Goal: Task Accomplishment & Management: Use online tool/utility

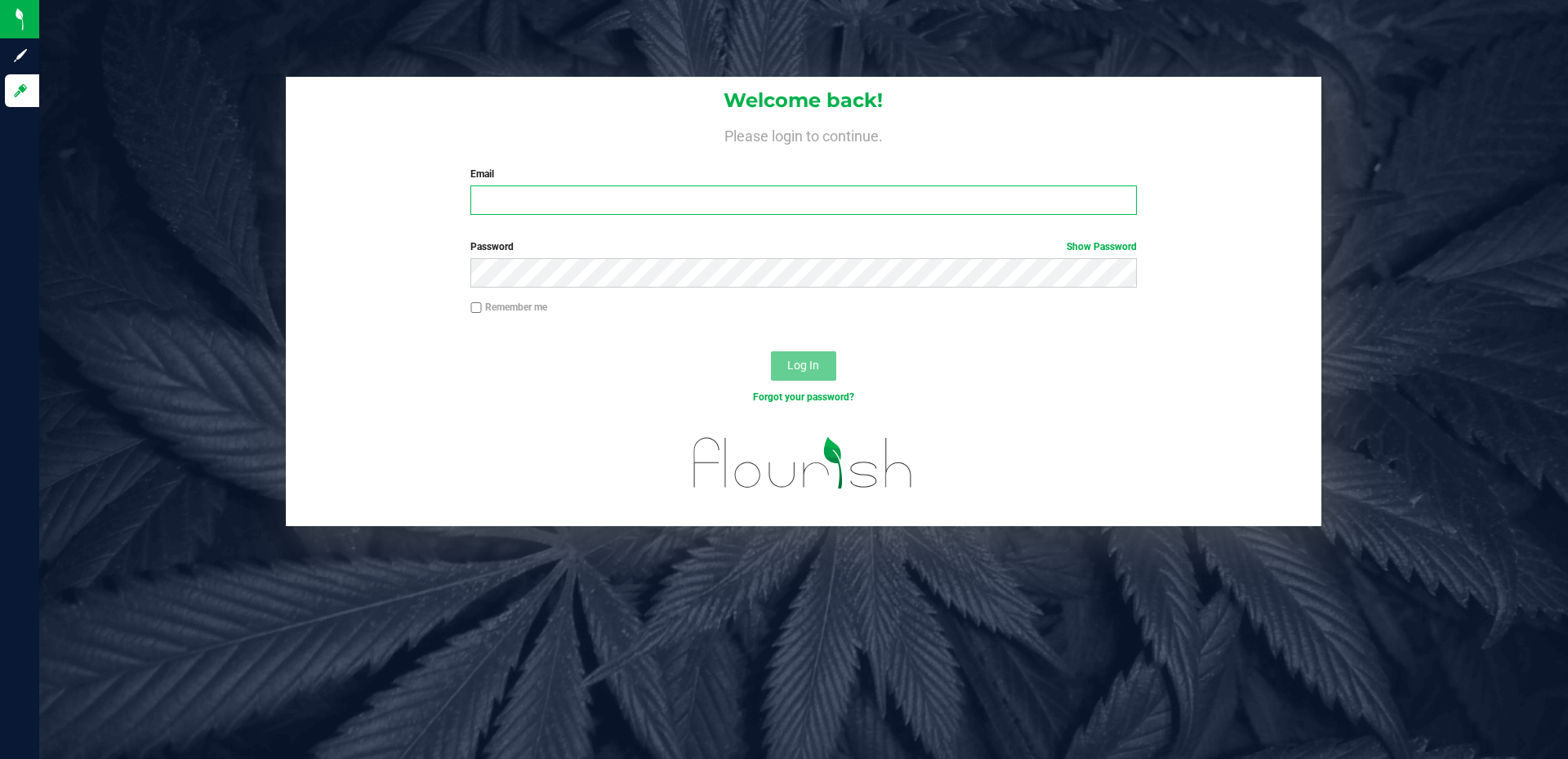
click at [599, 204] on input "Email" at bounding box center [803, 200] width 666 height 29
type input "[PERSON_NAME][EMAIL_ADDRESS][PERSON_NAME][DOMAIN_NAME]"
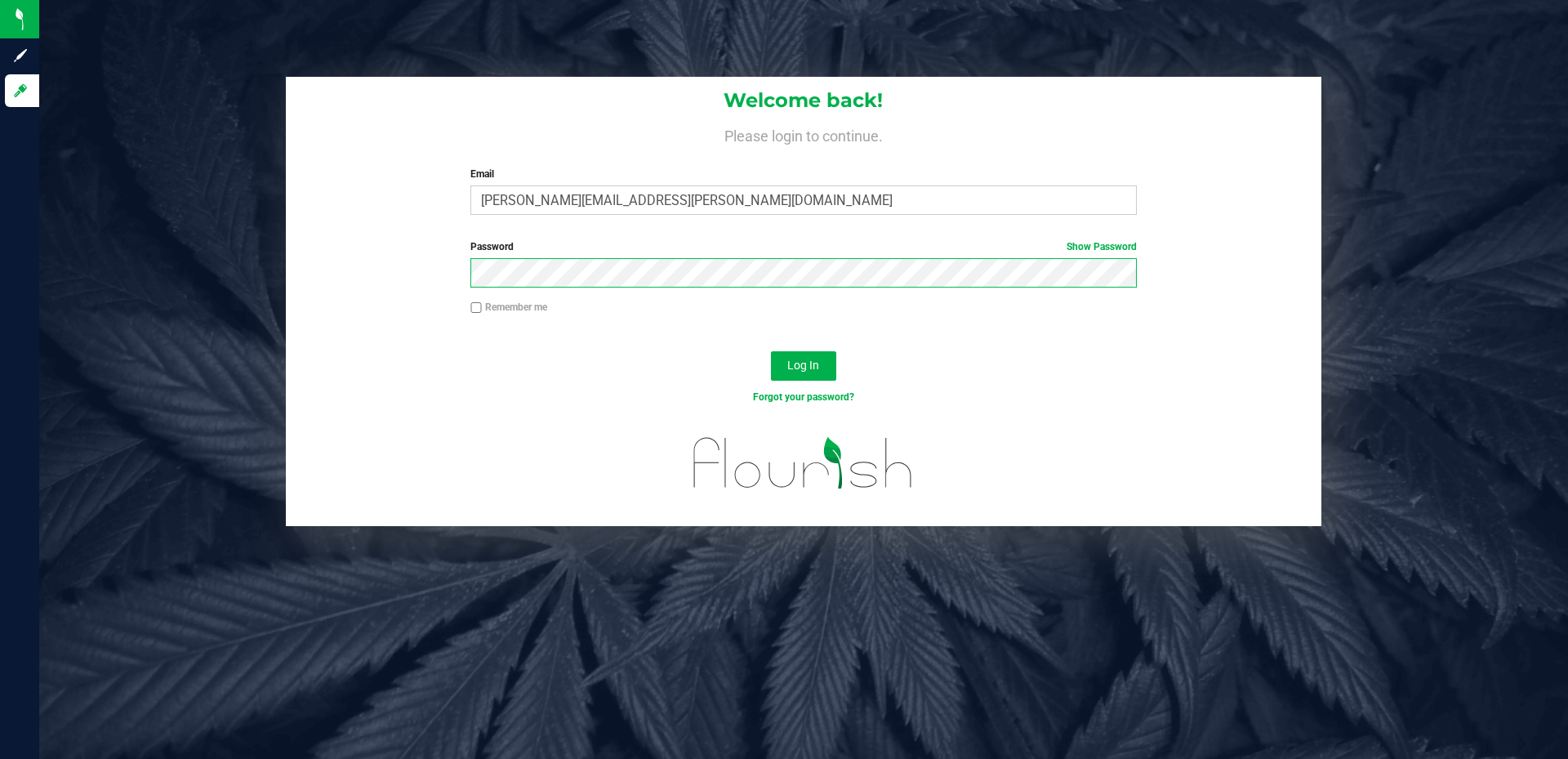
click at [771, 352] on button "Log In" at bounding box center [803, 366] width 65 height 29
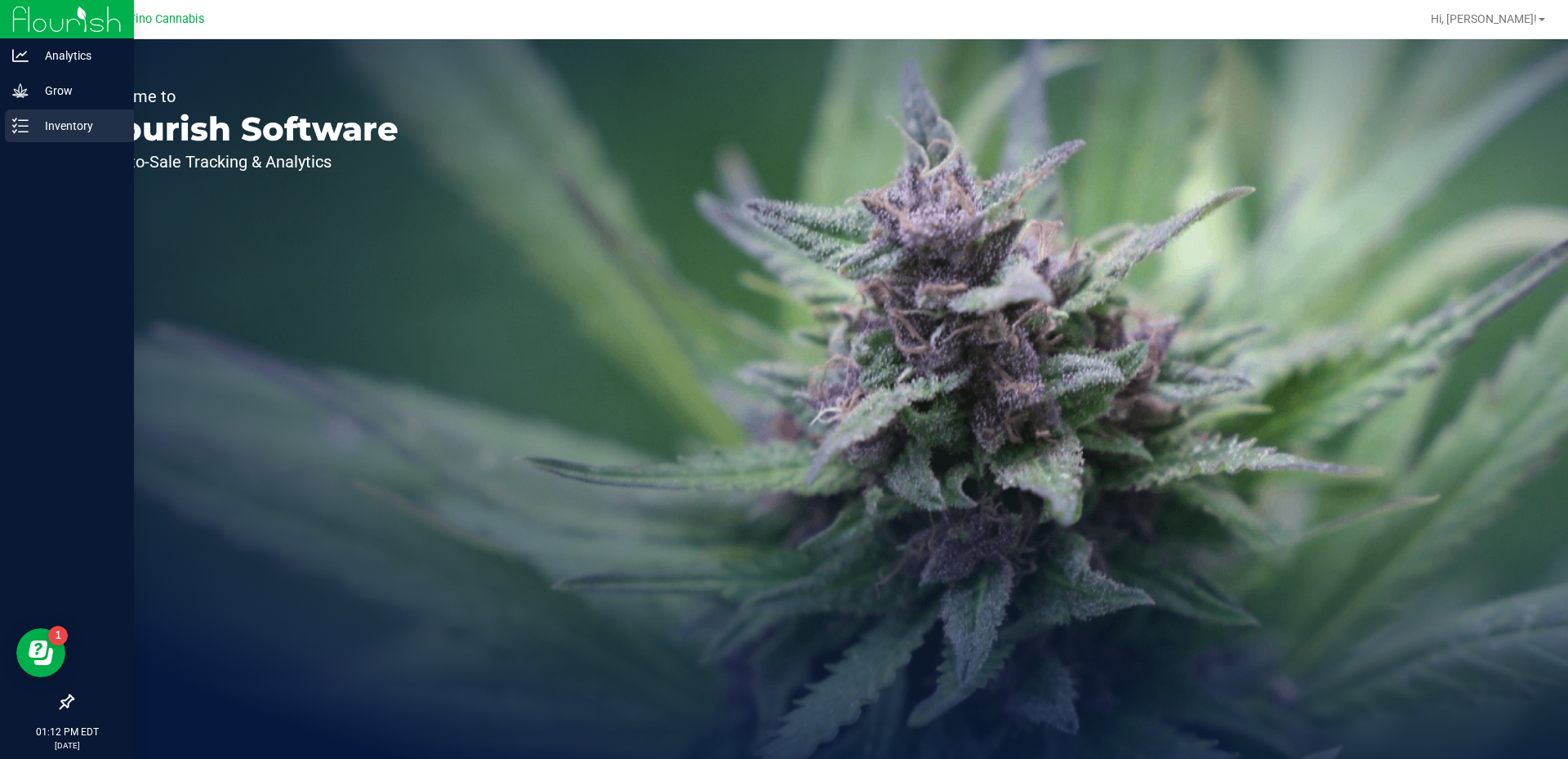
click at [35, 130] on p "Inventory" at bounding box center [78, 126] width 98 height 20
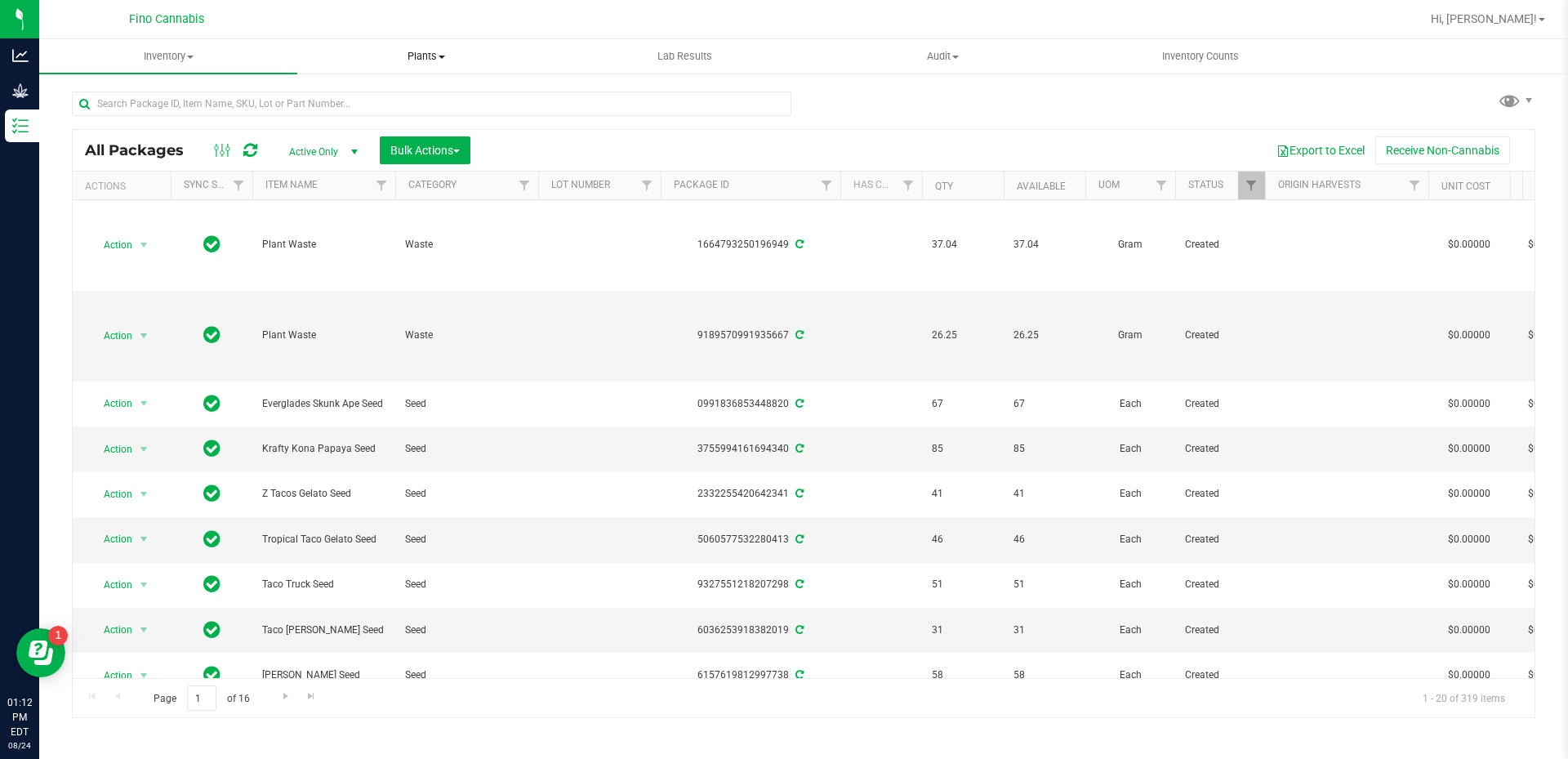
click at [423, 57] on span "Plants" at bounding box center [426, 56] width 257 height 15
click at [345, 118] on span "Waste log" at bounding box center [346, 118] width 97 height 14
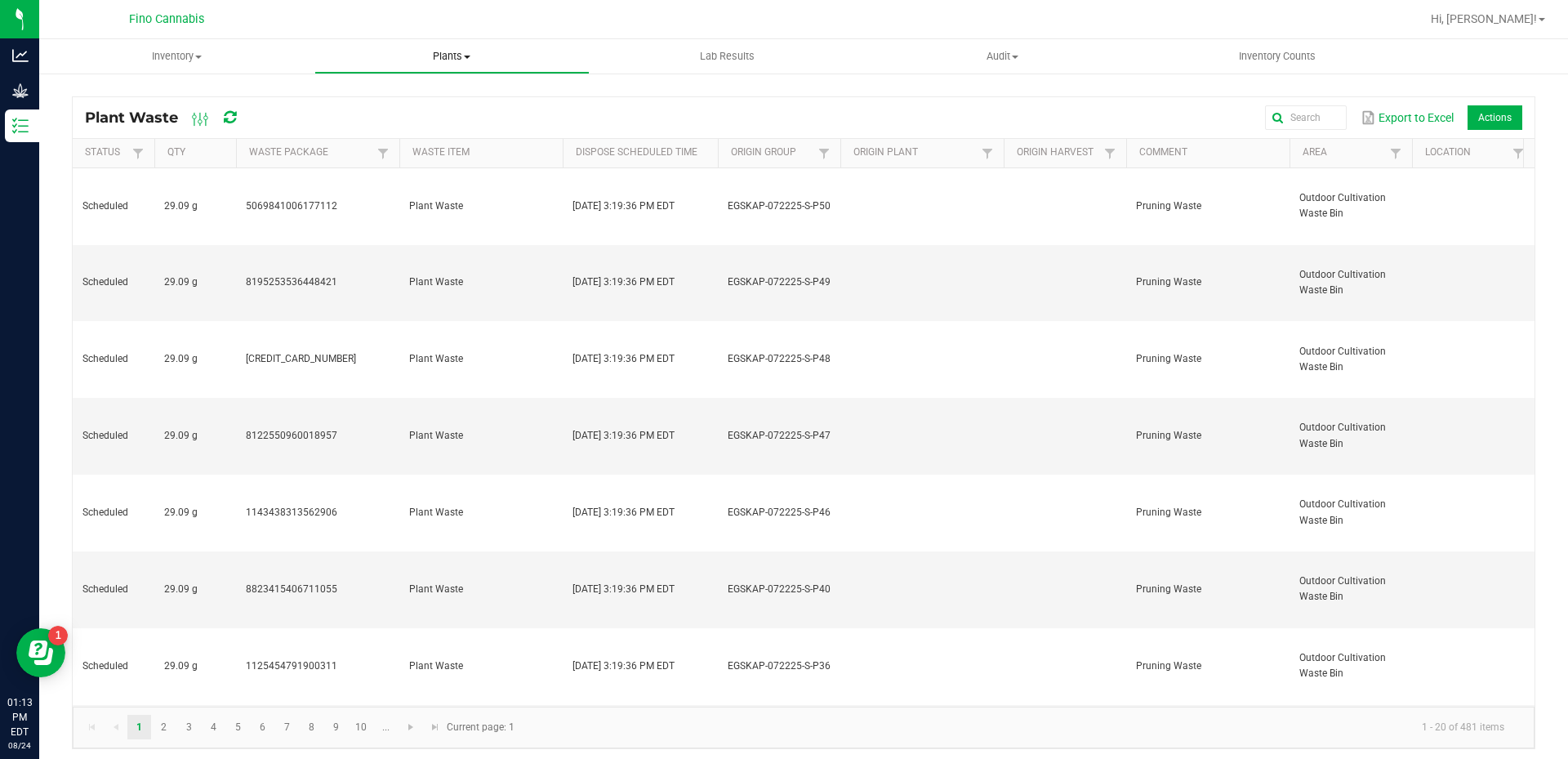
click at [468, 57] on span at bounding box center [467, 57] width 7 height 3
click at [361, 103] on span "All plants" at bounding box center [362, 99] width 94 height 14
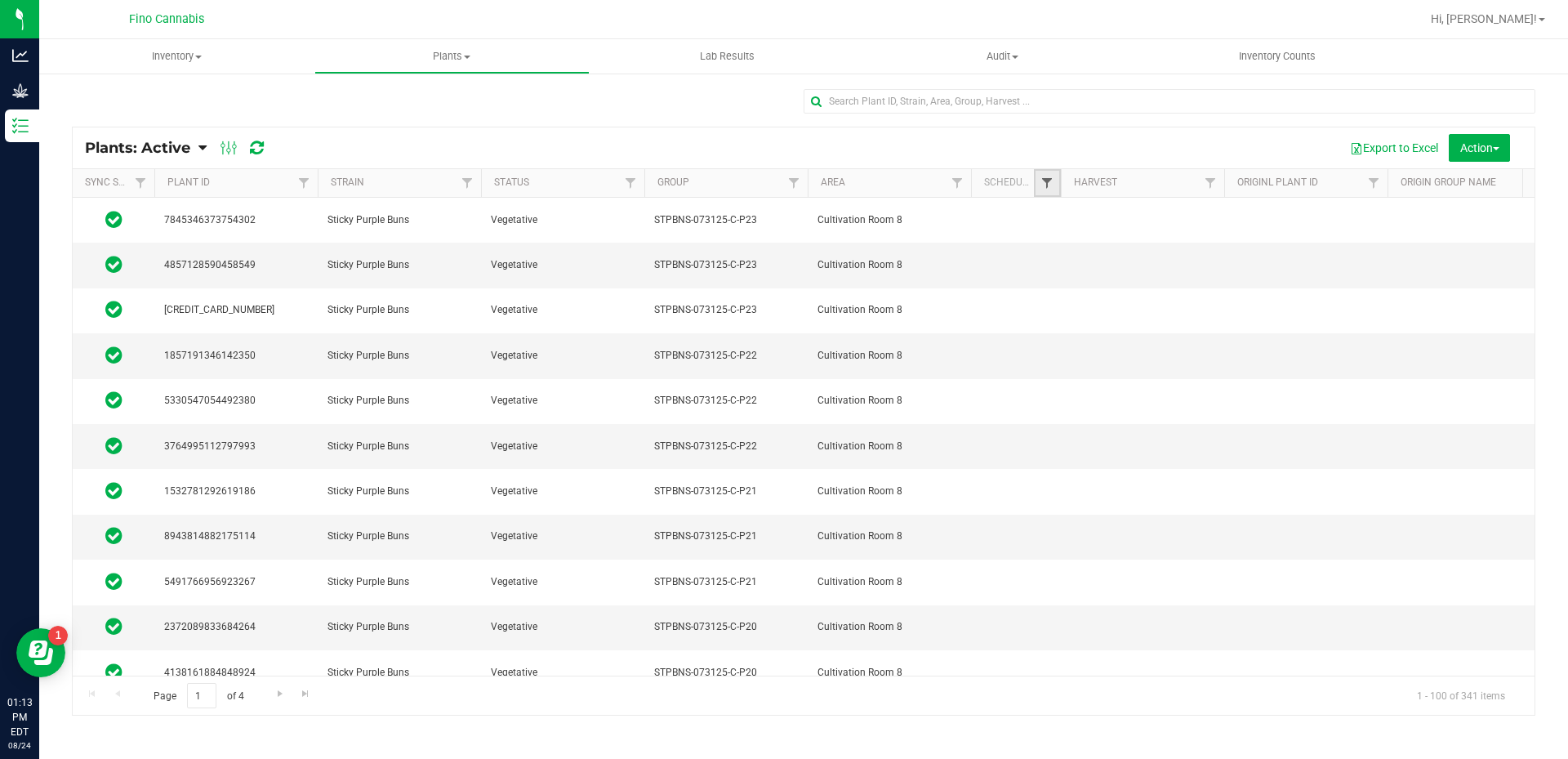
click at [1052, 183] on span "Filter" at bounding box center [1047, 183] width 13 height 13
click at [1058, 238] on li "Yes" at bounding box center [1128, 232] width 168 height 17
click at [1057, 234] on input "Yes" at bounding box center [1056, 232] width 11 height 11
checkbox input "true"
click at [1080, 315] on button "Filter" at bounding box center [1083, 317] width 79 height 36
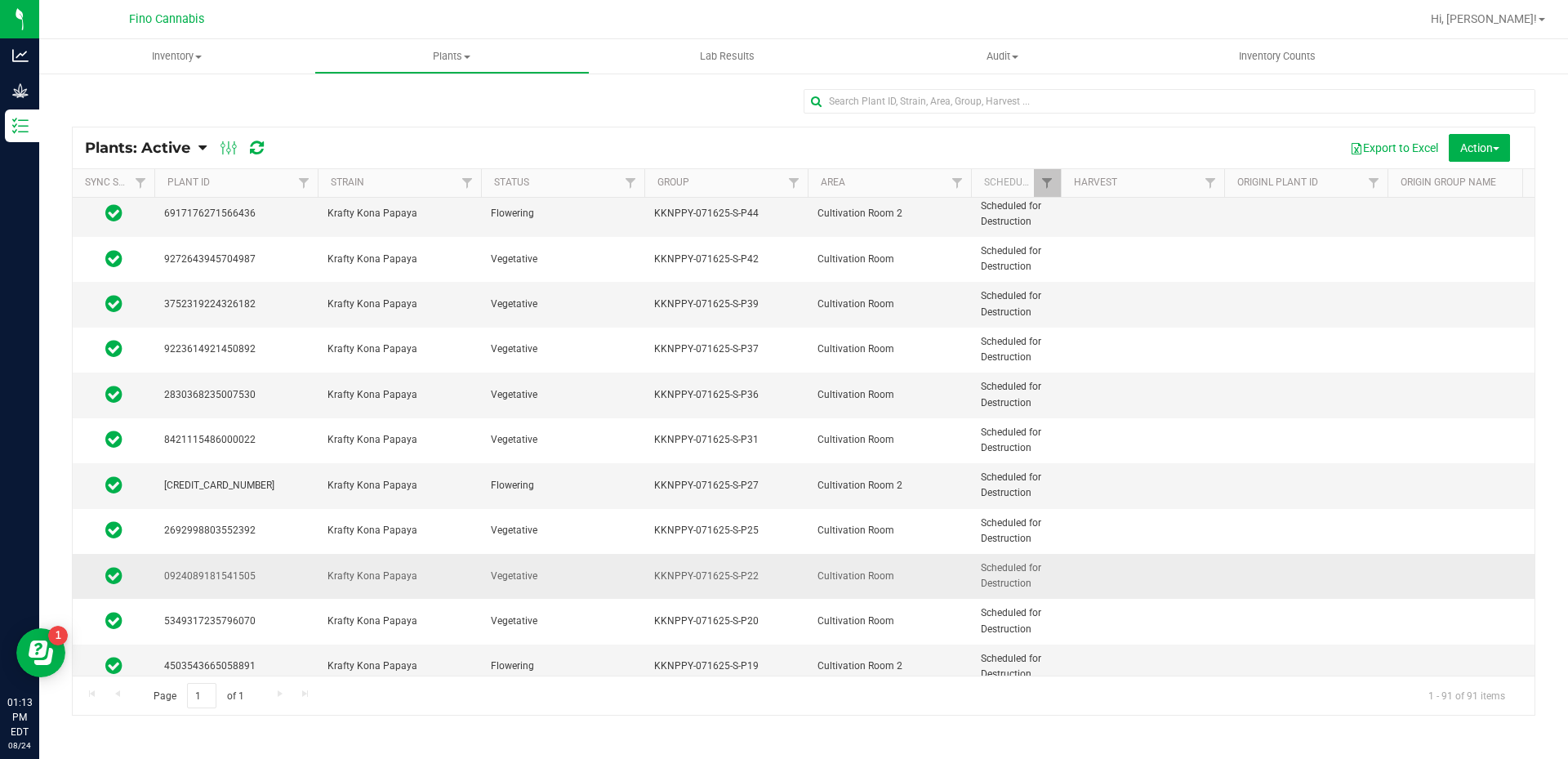
scroll to position [3652, 0]
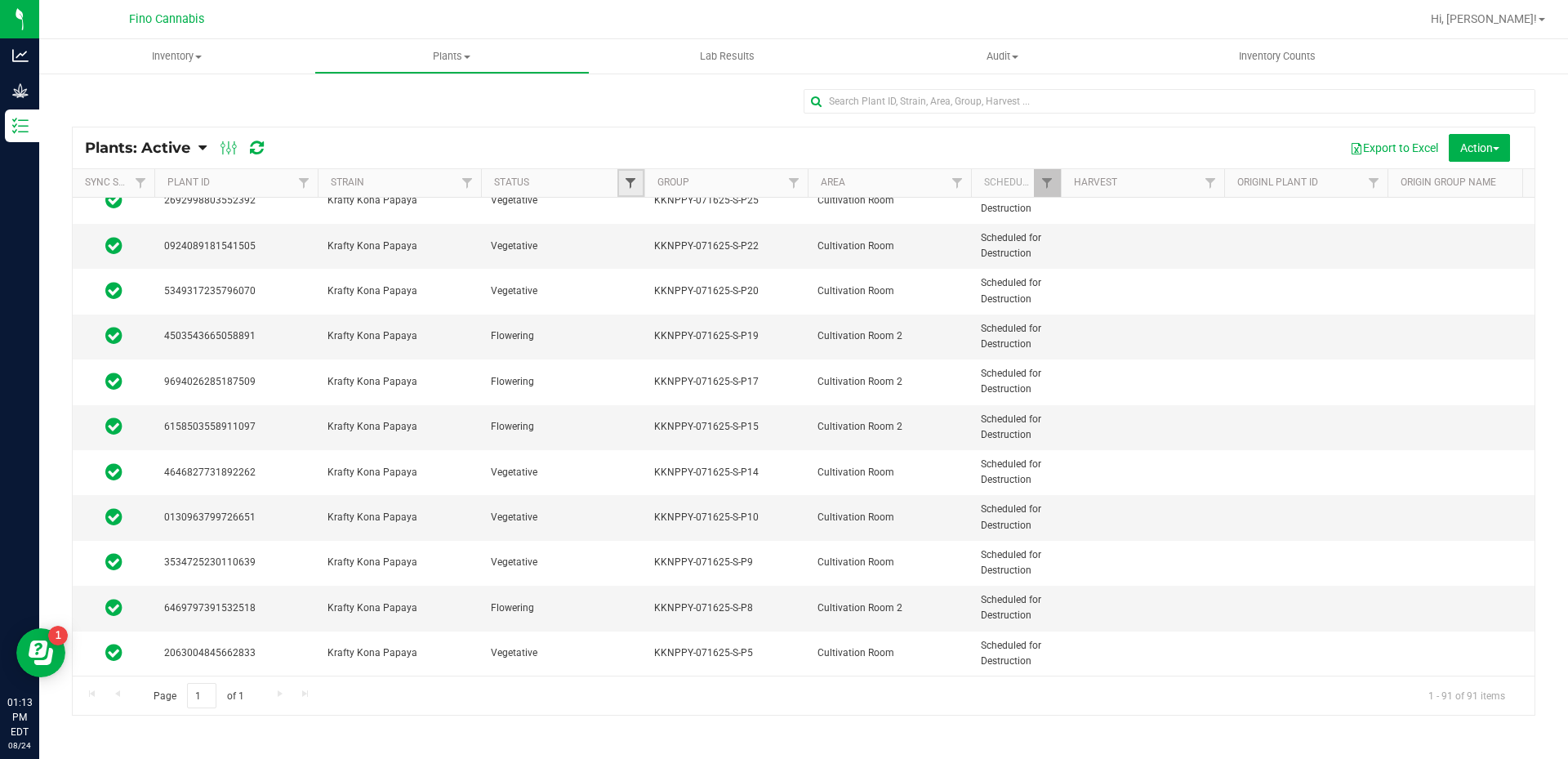
click at [627, 182] on span "Filter" at bounding box center [630, 183] width 13 height 13
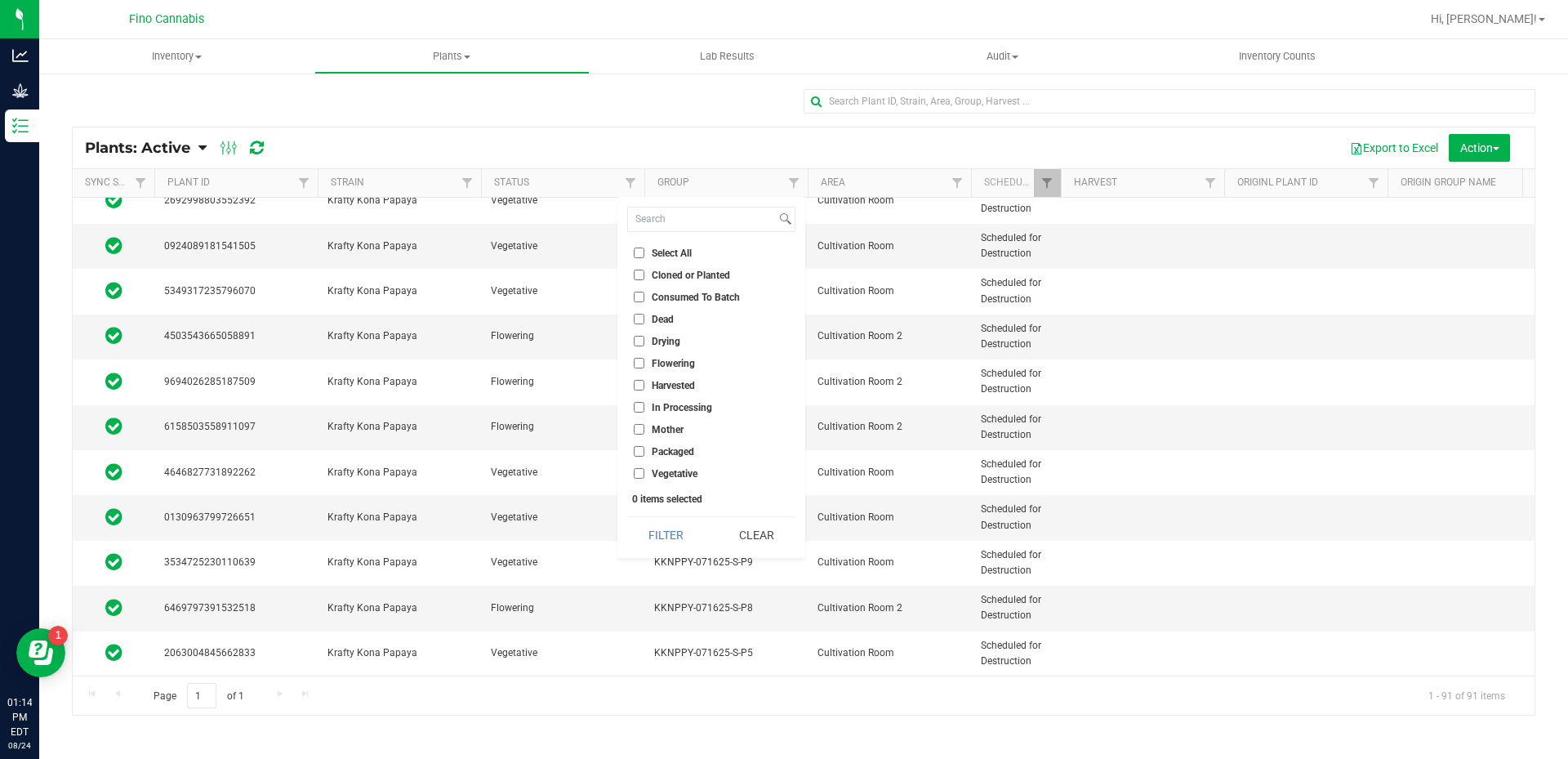
click at [636, 473] on input "Vegetative" at bounding box center [639, 473] width 11 height 11
checkbox input "true"
click at [655, 531] on button "Filter" at bounding box center [666, 535] width 79 height 36
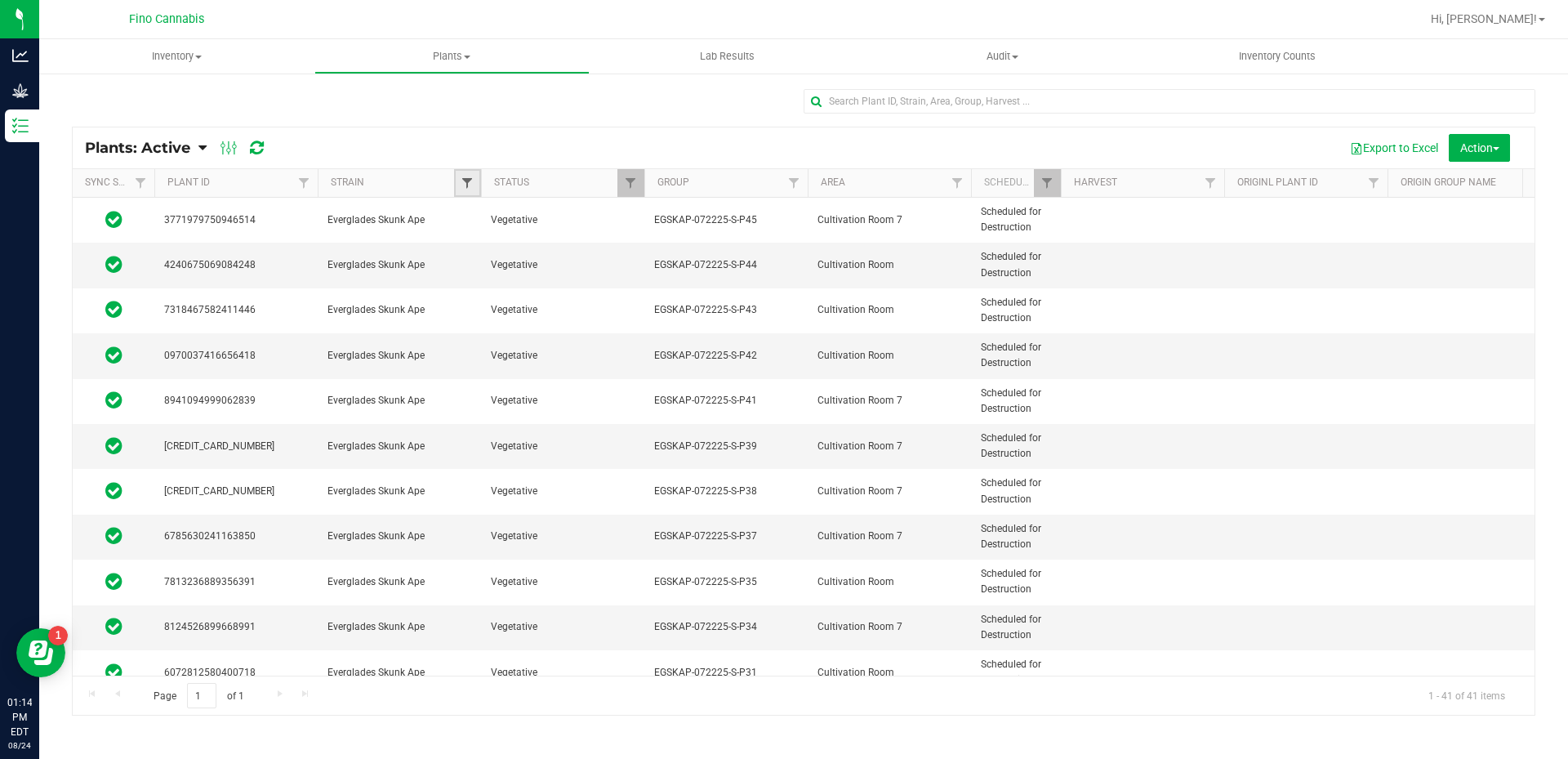
click at [469, 186] on span "Filter" at bounding box center [466, 183] width 13 height 13
type input "kr"
click at [477, 261] on input "Krafty Kona Papaya" at bounding box center [475, 258] width 11 height 11
checkbox input "true"
click at [496, 317] on button "Filter" at bounding box center [503, 320] width 79 height 36
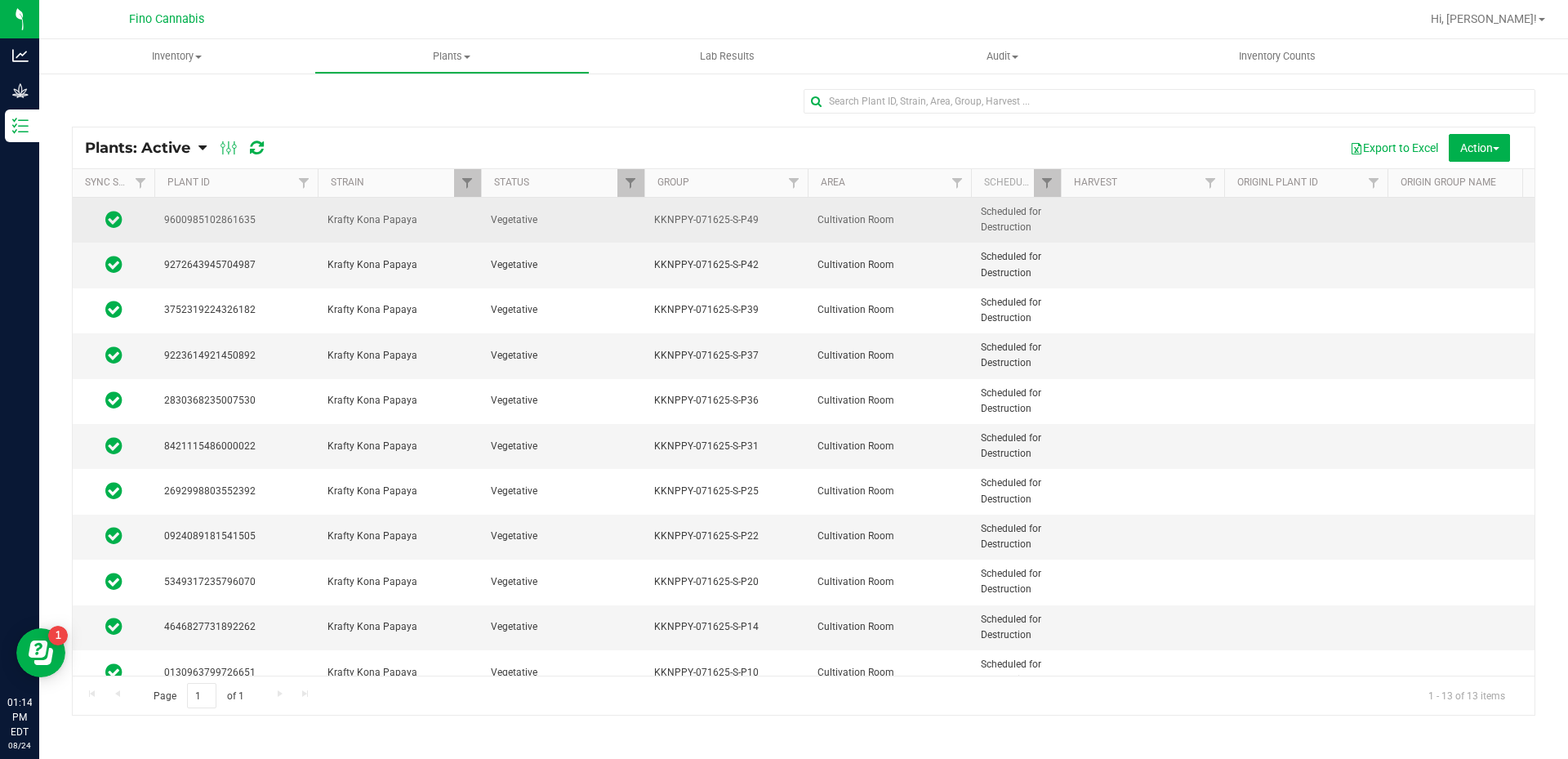
click at [419, 226] on span "Krafty Kona Papaya" at bounding box center [399, 221] width 144 height 16
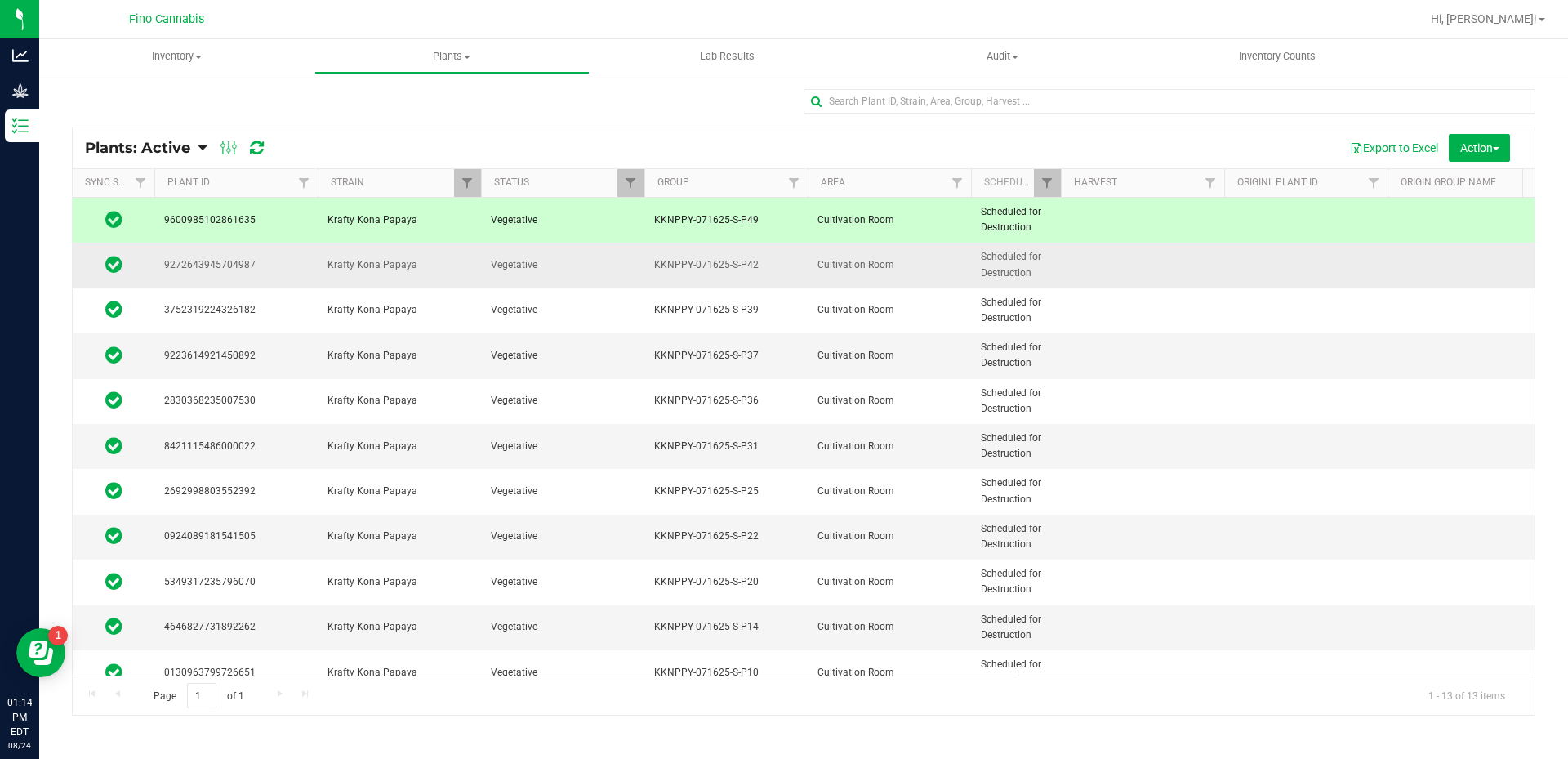
click at [428, 267] on span "Krafty Kona Papaya" at bounding box center [399, 266] width 144 height 16
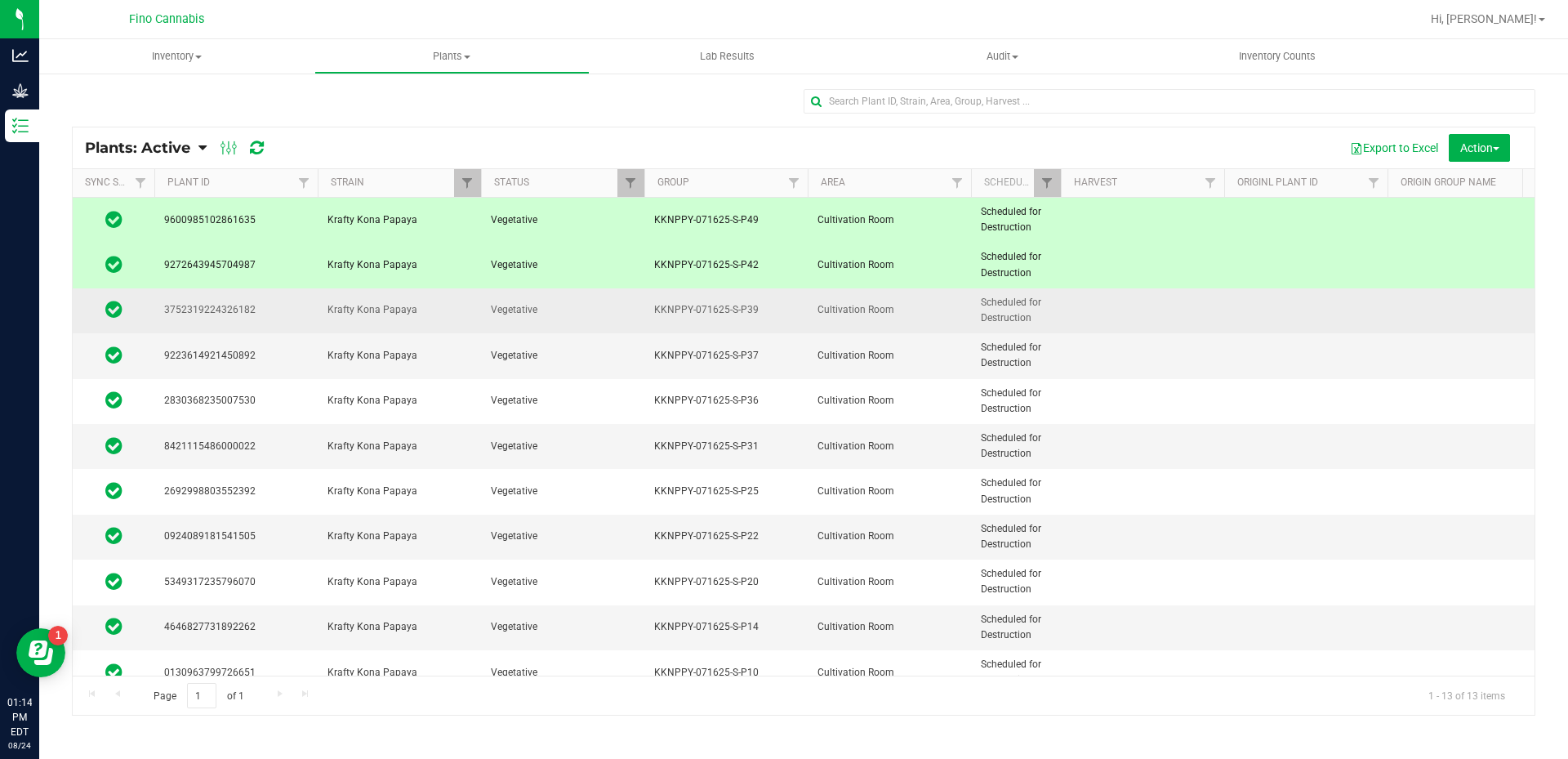
click at [437, 297] on td "Krafty Kona Papaya" at bounding box center [399, 311] width 164 height 45
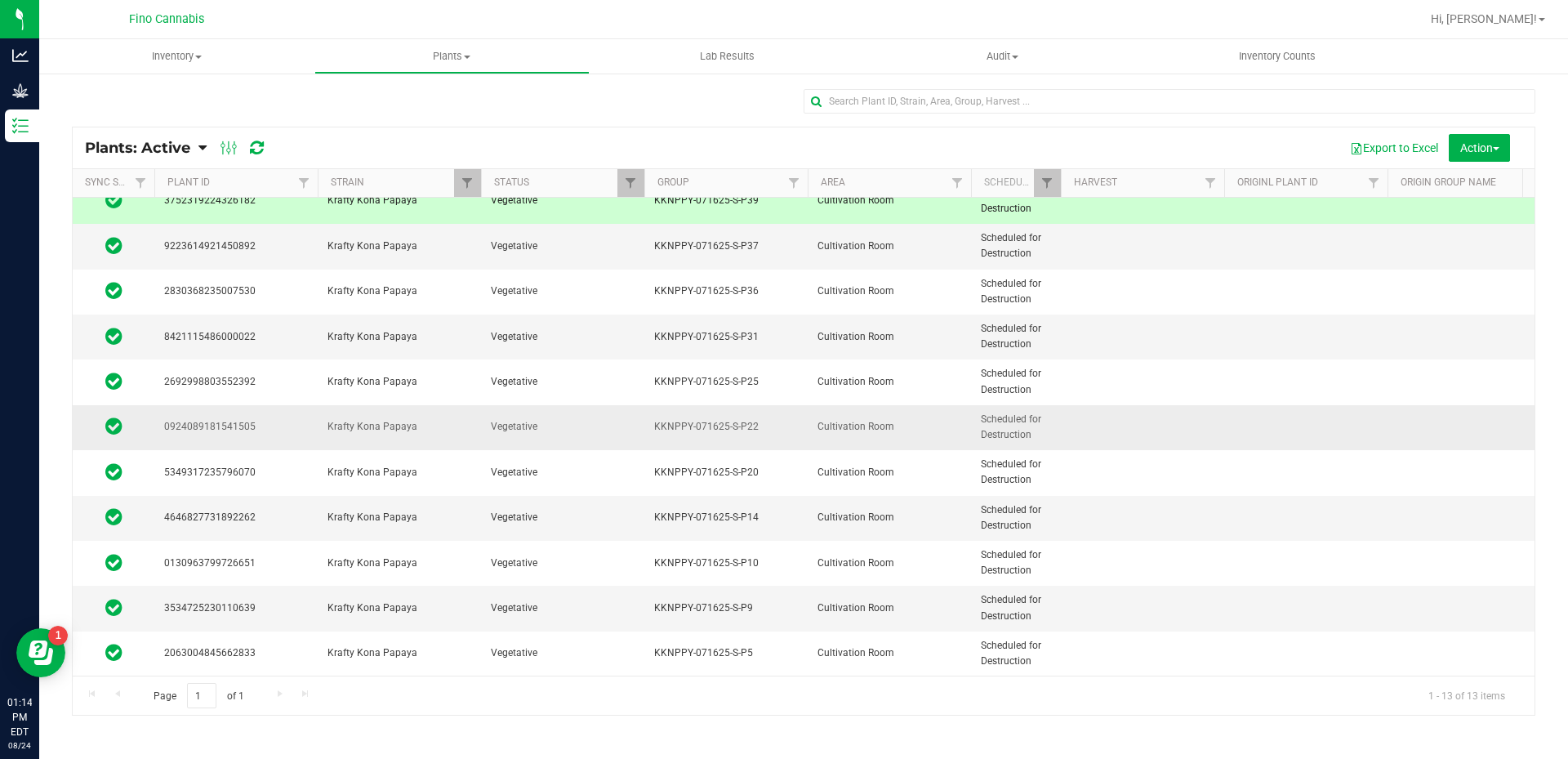
scroll to position [122, 0]
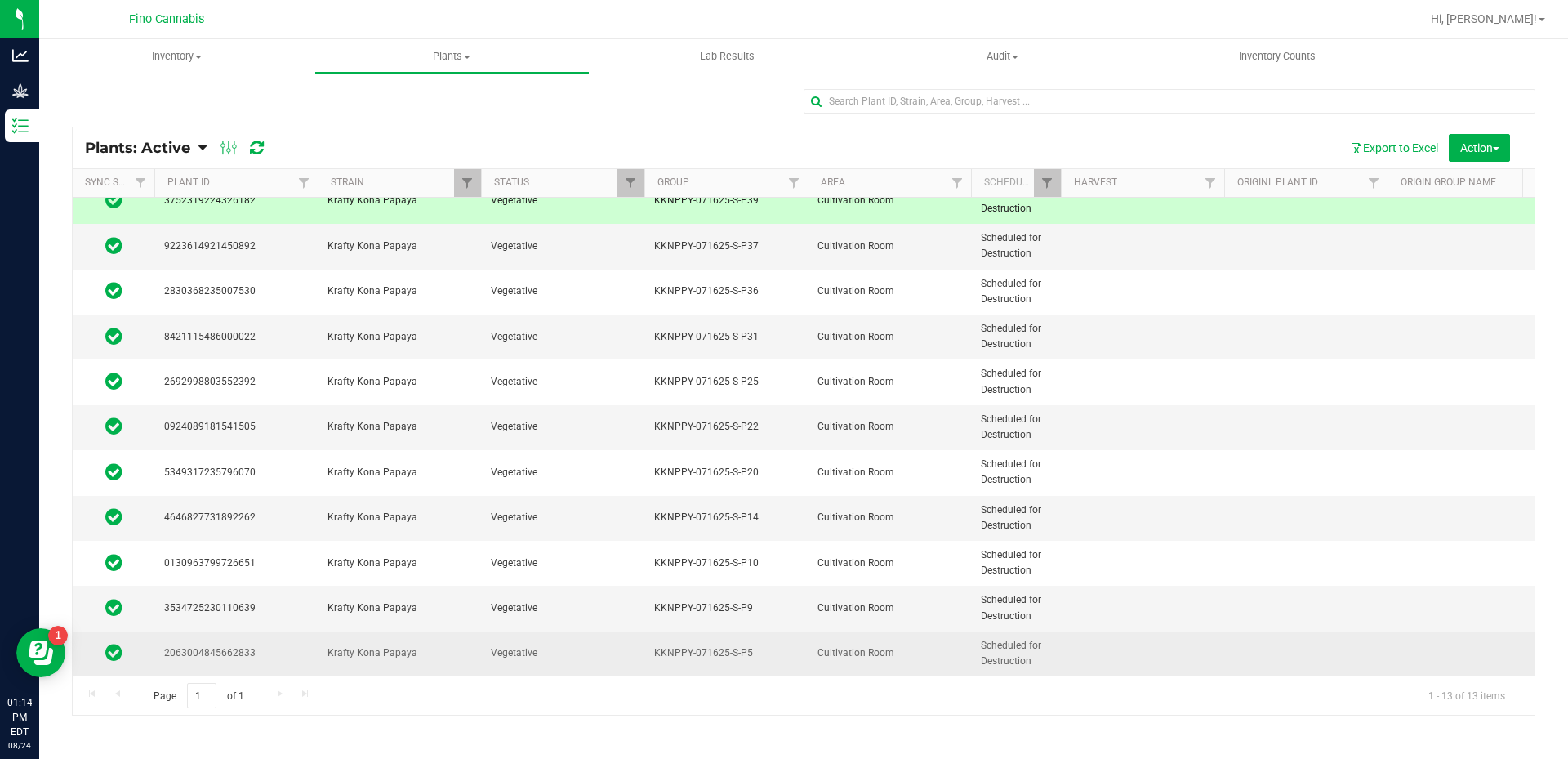
click at [1176, 652] on td at bounding box center [1143, 653] width 164 height 44
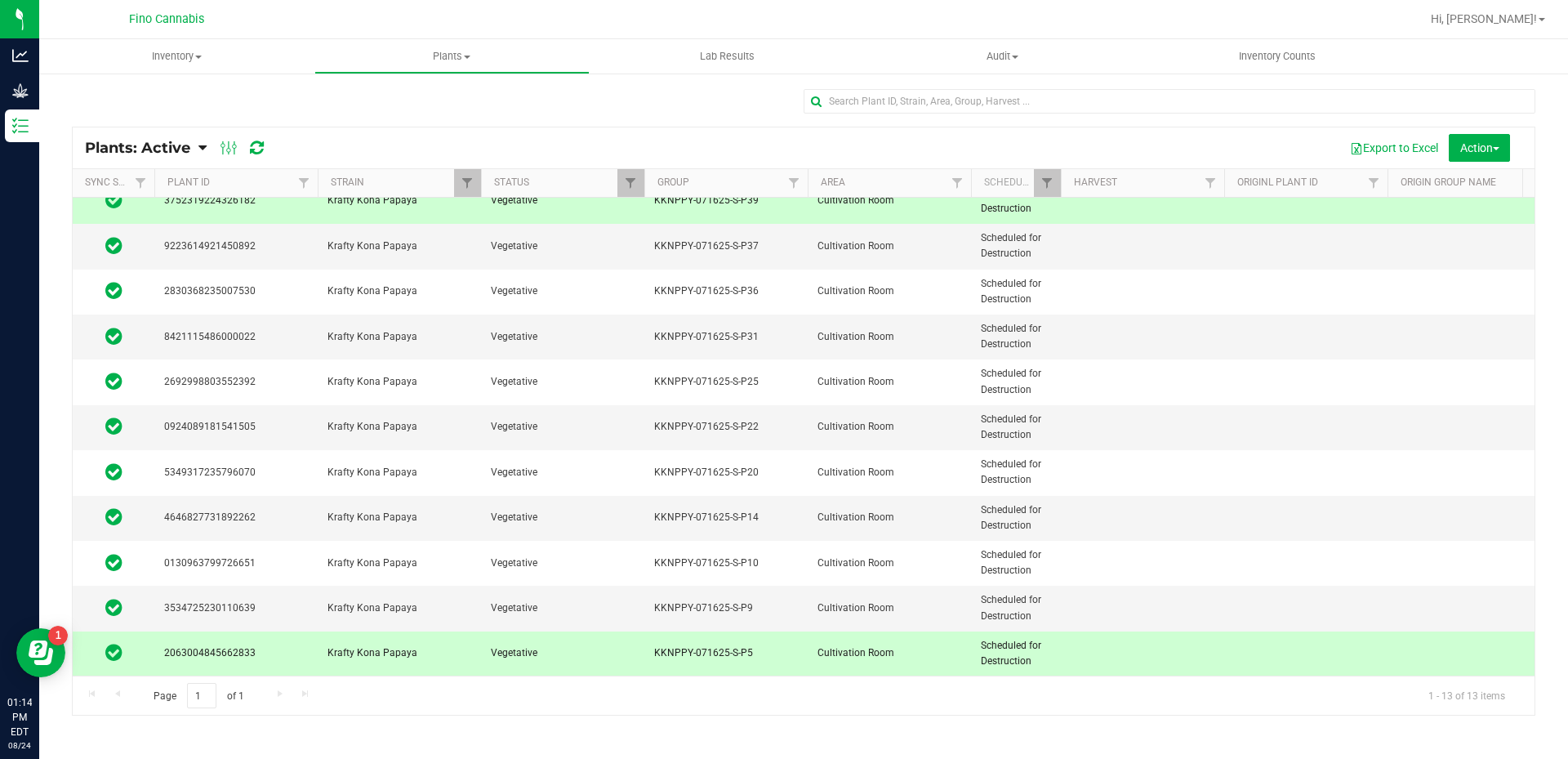
drag, startPoint x: 1176, startPoint y: 652, endPoint x: 1179, endPoint y: 704, distance: 52.1
click at [1179, 704] on div "Page 1 of 1 1 - 13 of 13 items" at bounding box center [804, 694] width 1462 height 39
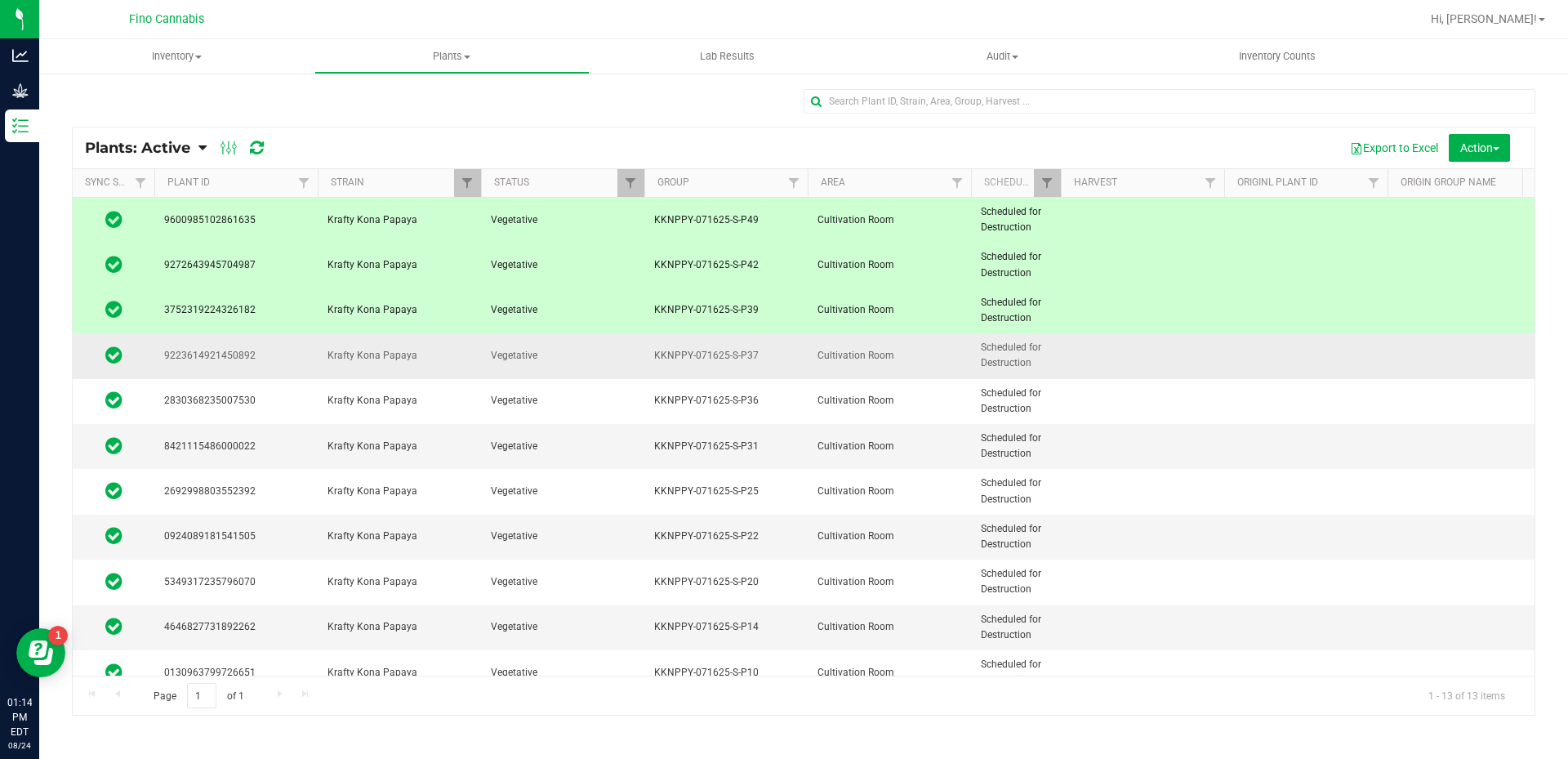
click at [1124, 339] on td at bounding box center [1143, 356] width 164 height 45
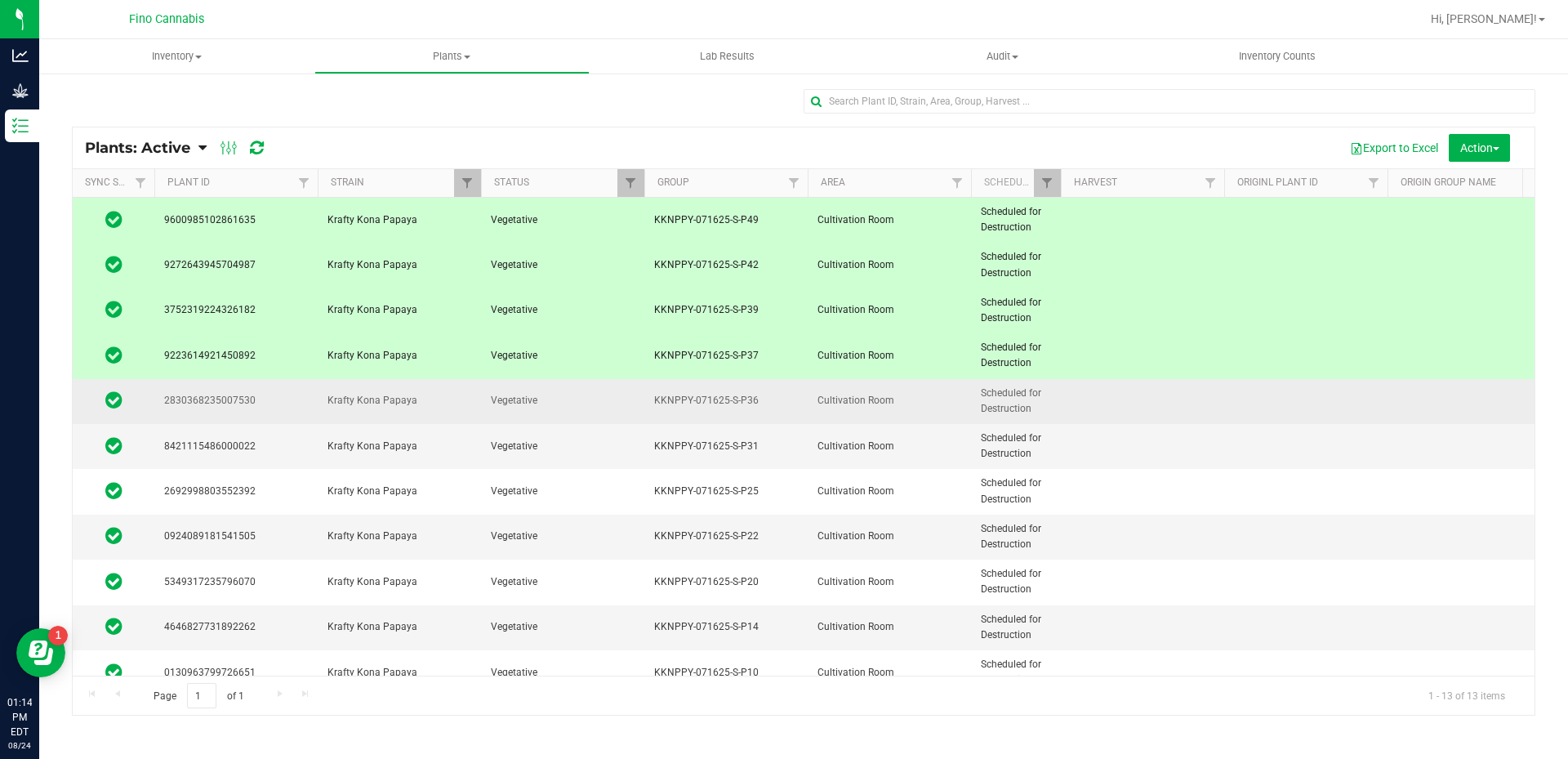
click at [1126, 392] on td at bounding box center [1143, 400] width 164 height 45
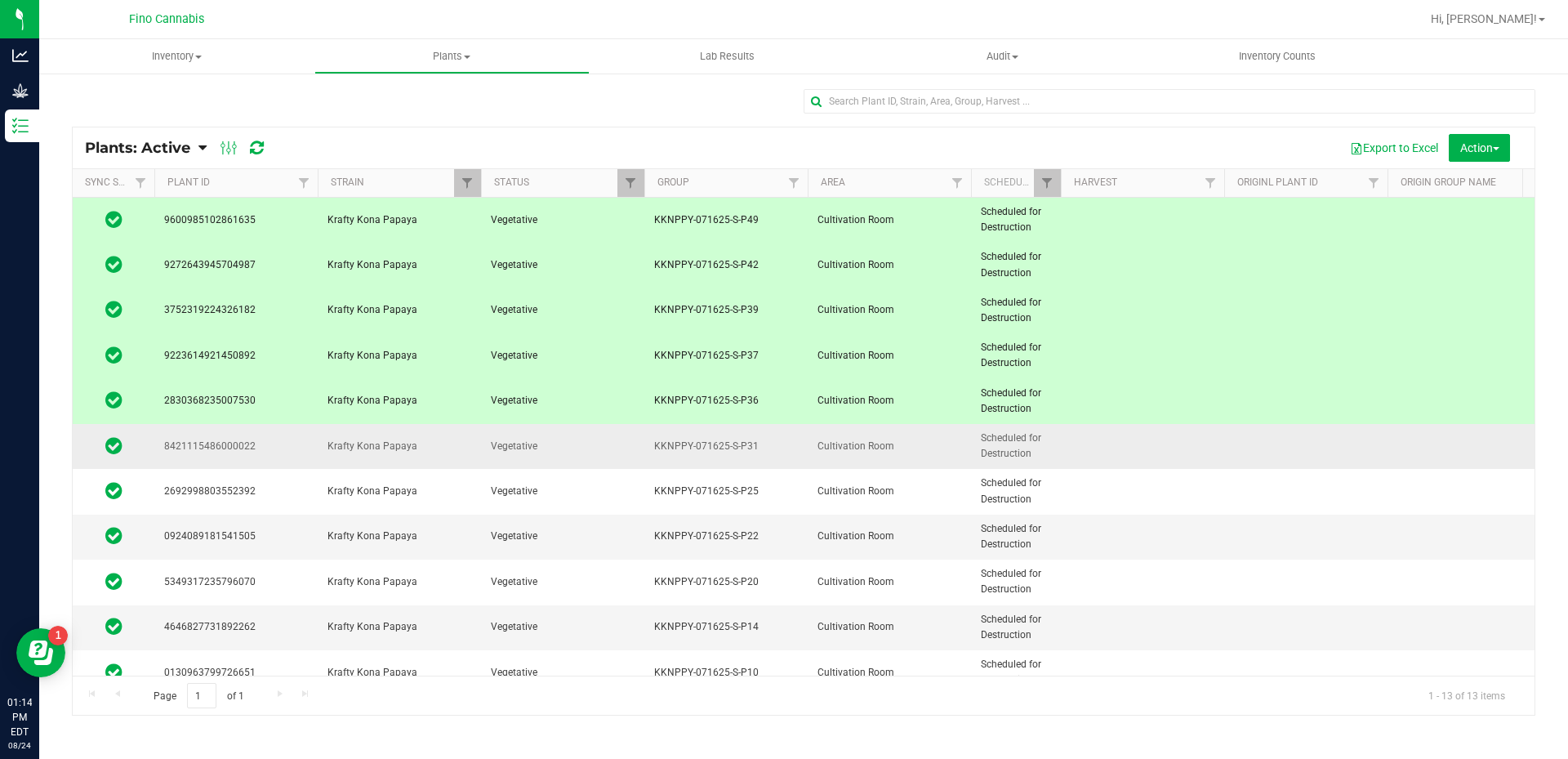
click at [1133, 437] on td at bounding box center [1143, 445] width 164 height 45
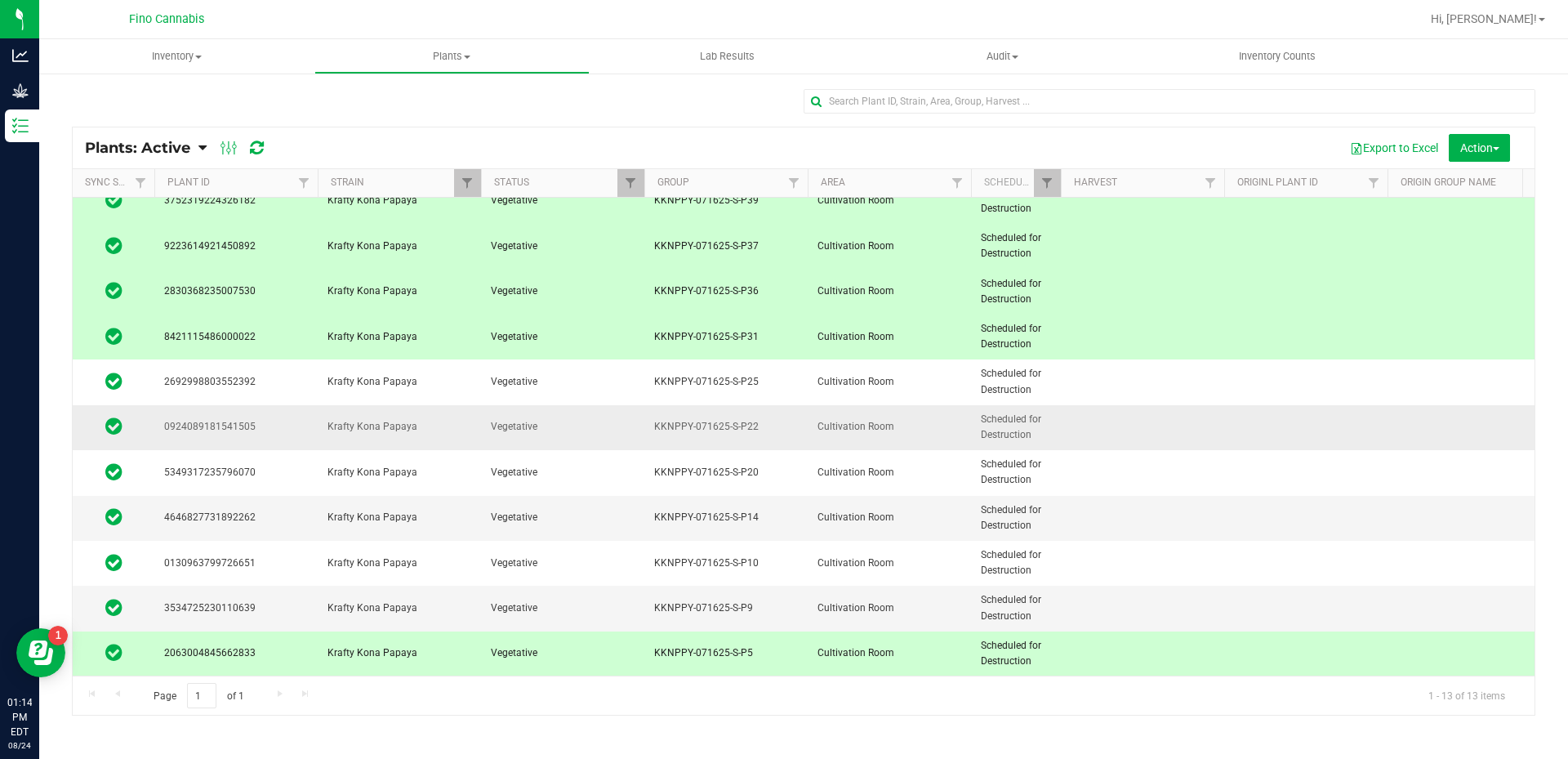
scroll to position [122, 0]
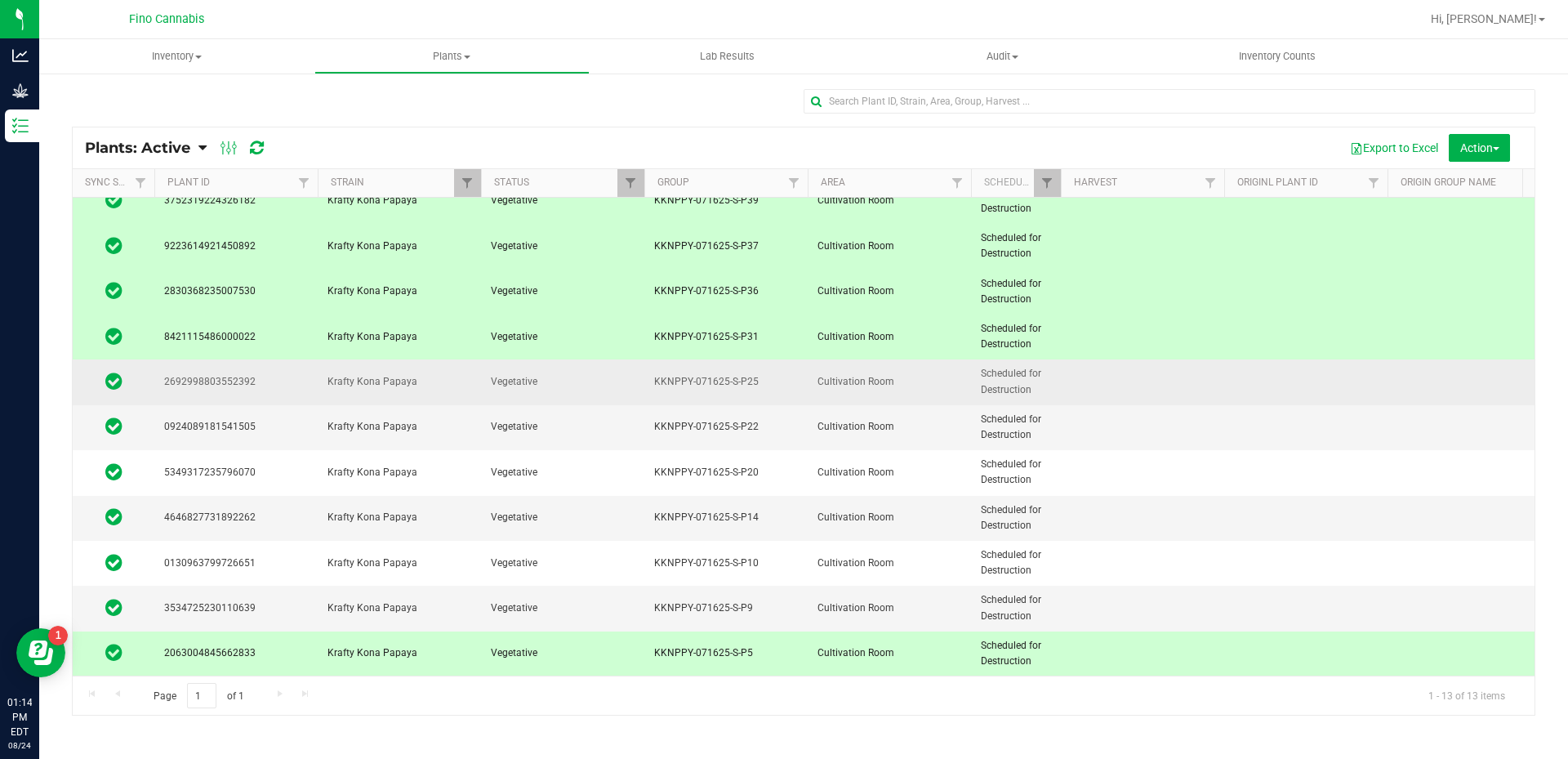
click at [1105, 369] on td at bounding box center [1143, 381] width 164 height 45
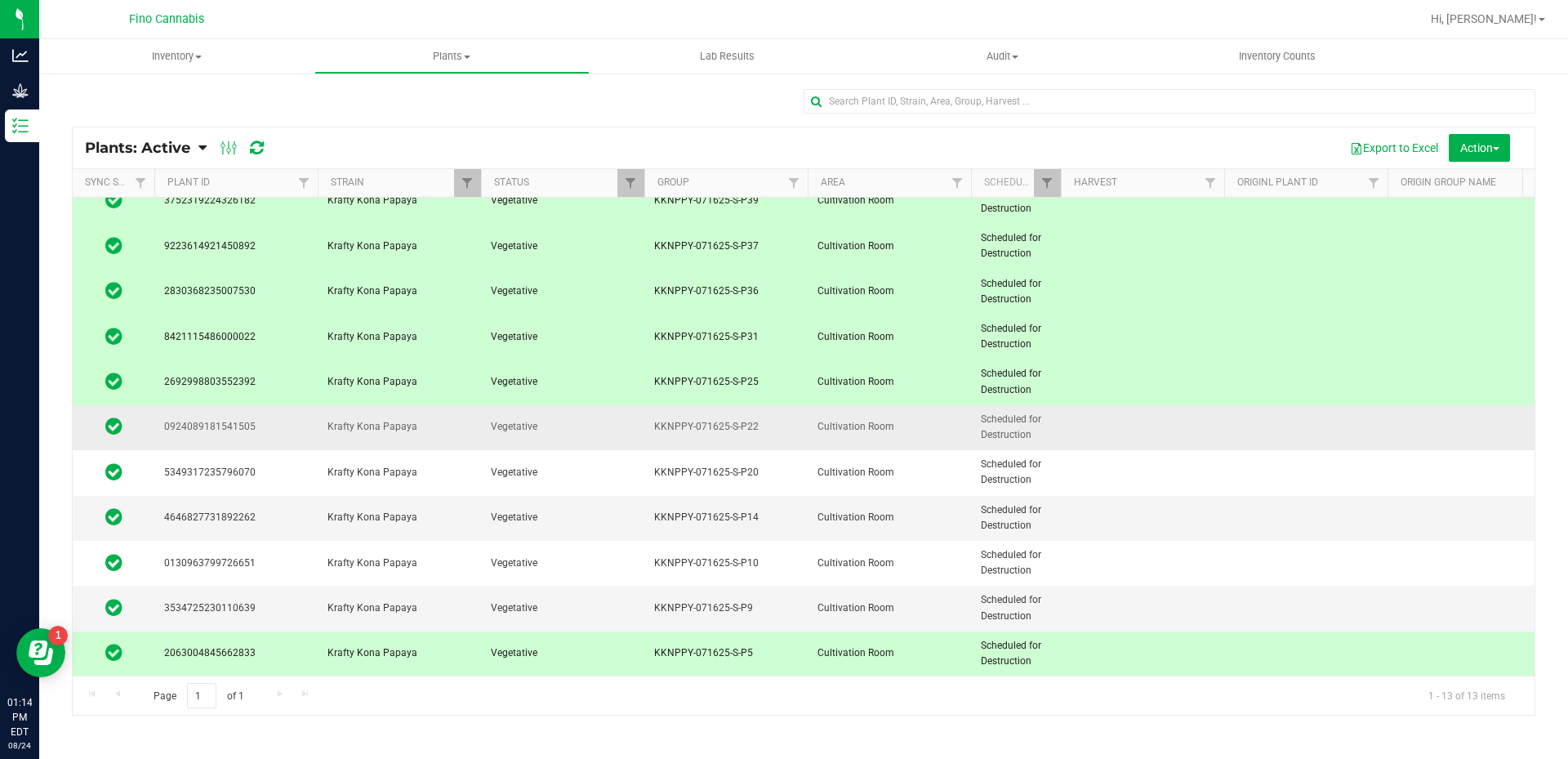
click at [1098, 405] on td at bounding box center [1143, 427] width 164 height 45
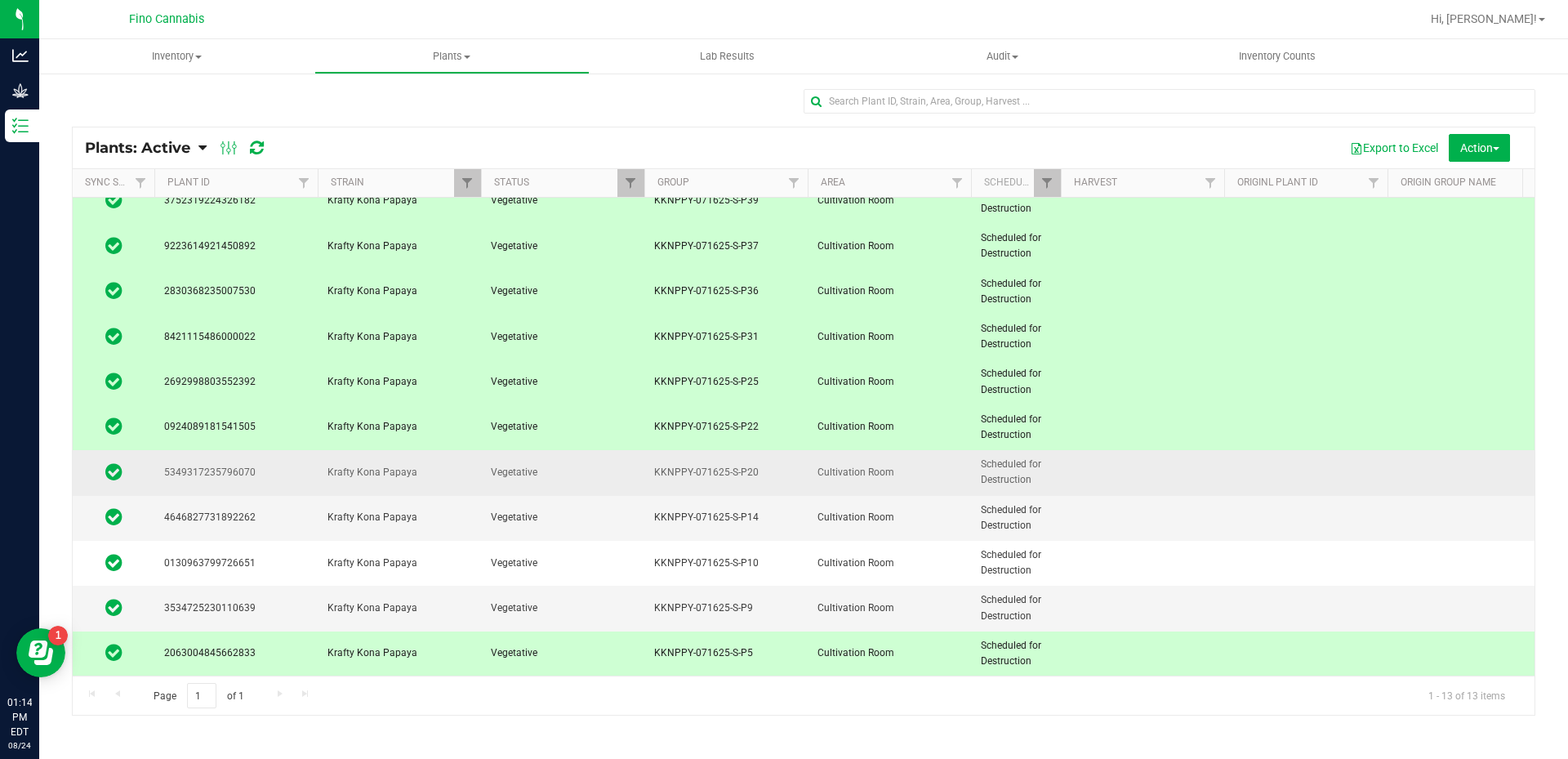
click at [1101, 453] on td at bounding box center [1143, 472] width 164 height 45
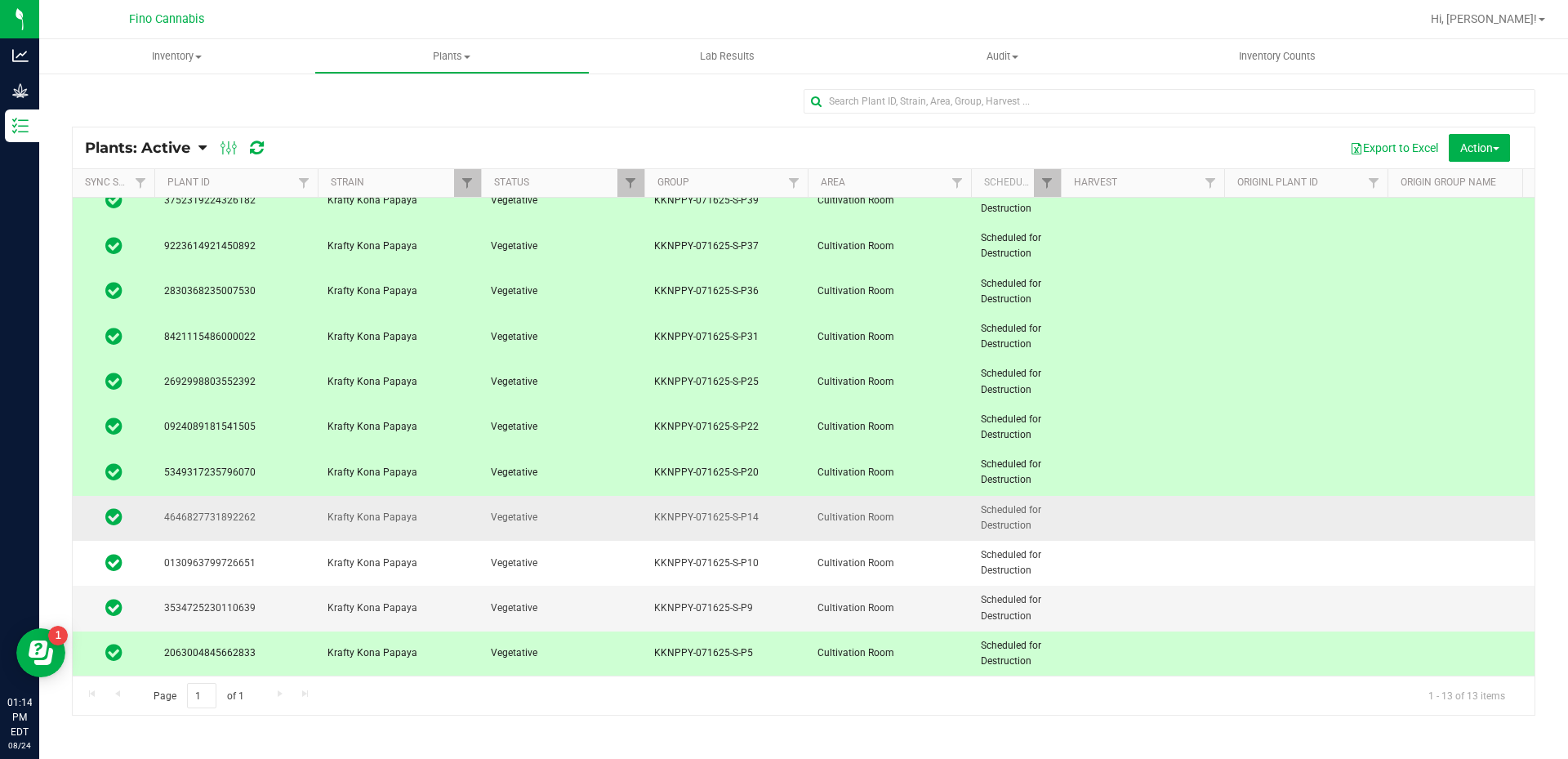
click at [1100, 506] on td at bounding box center [1143, 517] width 164 height 45
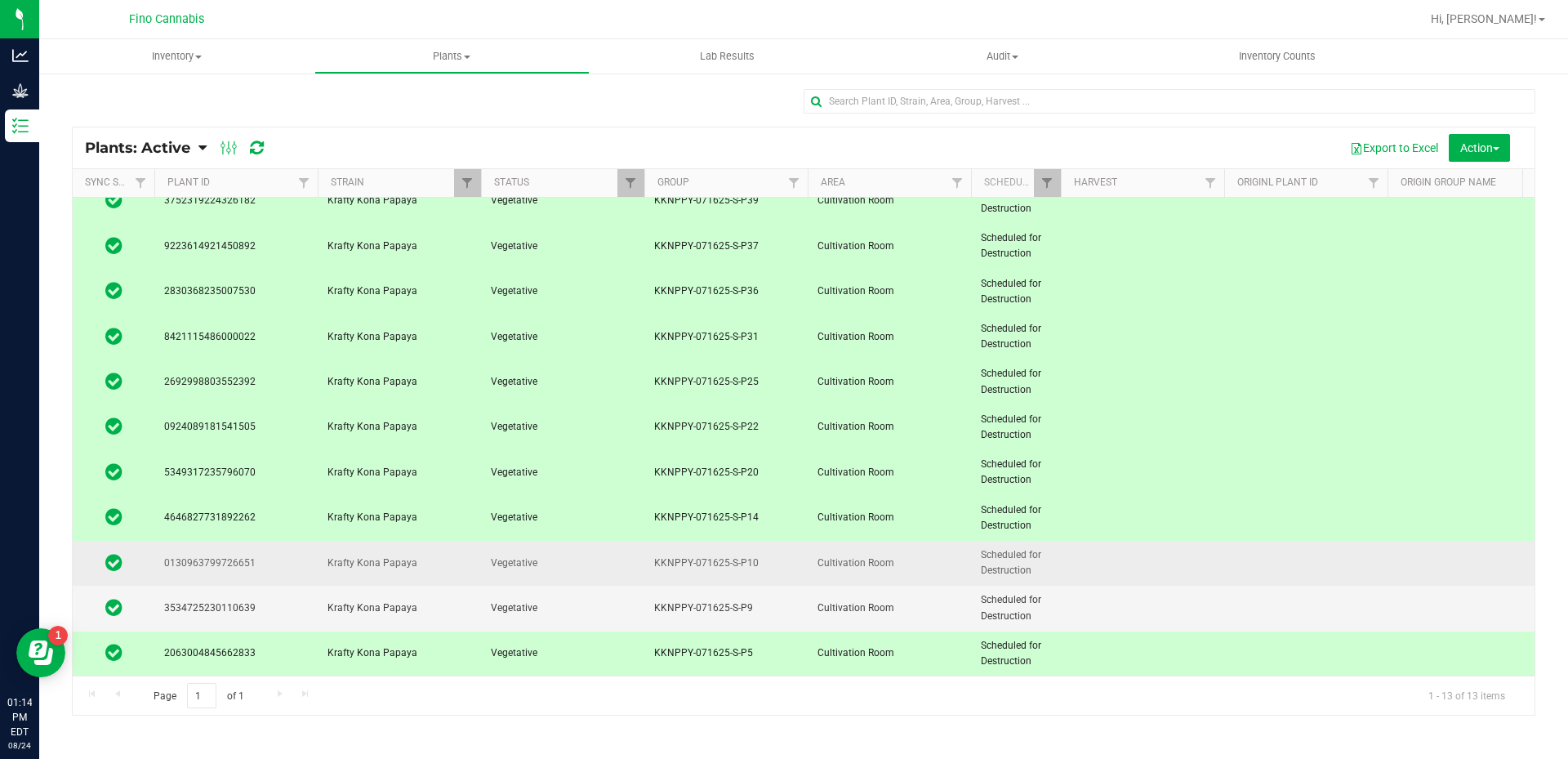
click at [1100, 546] on td at bounding box center [1143, 562] width 164 height 45
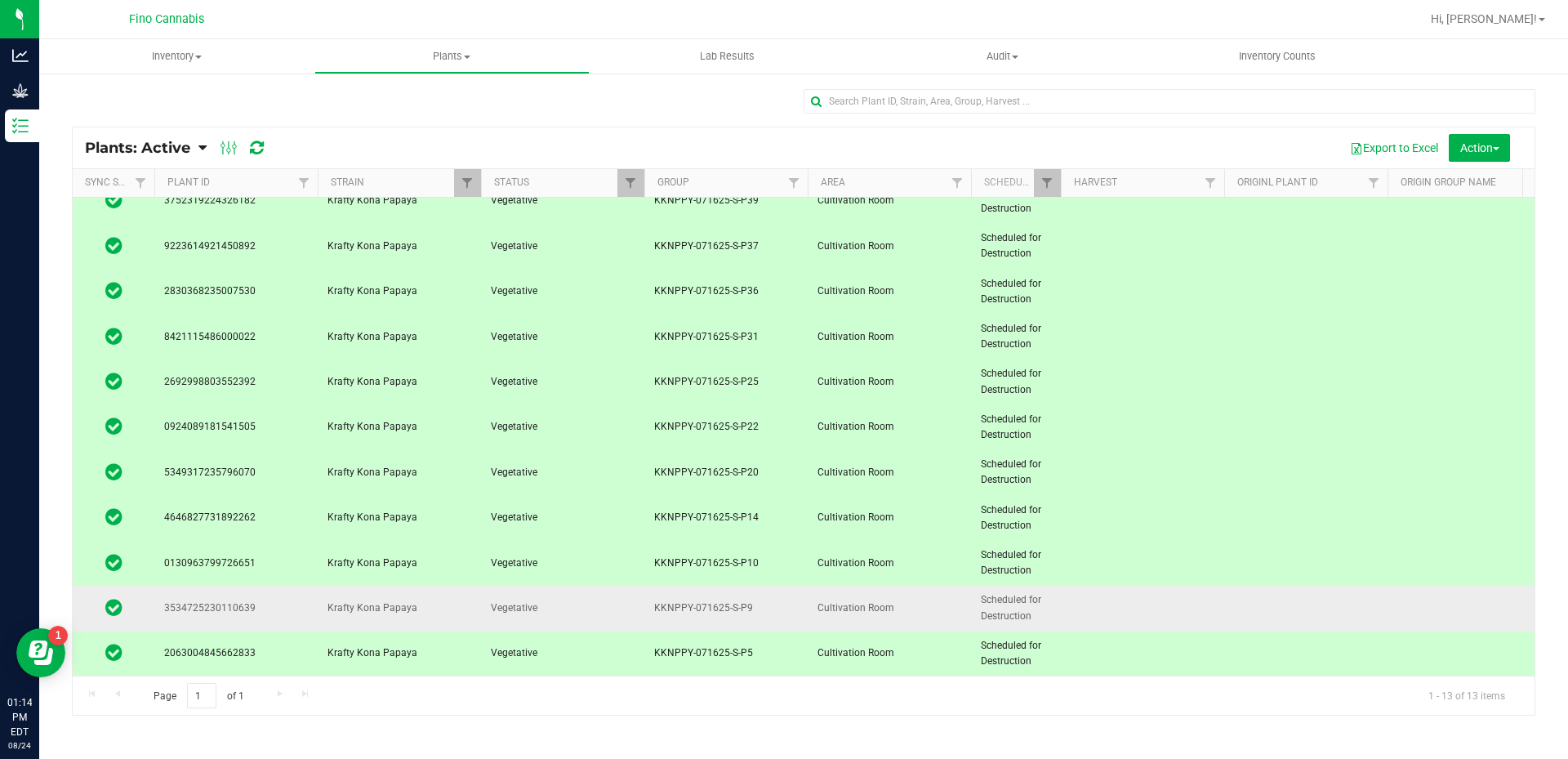
click at [1104, 603] on td at bounding box center [1143, 607] width 164 height 45
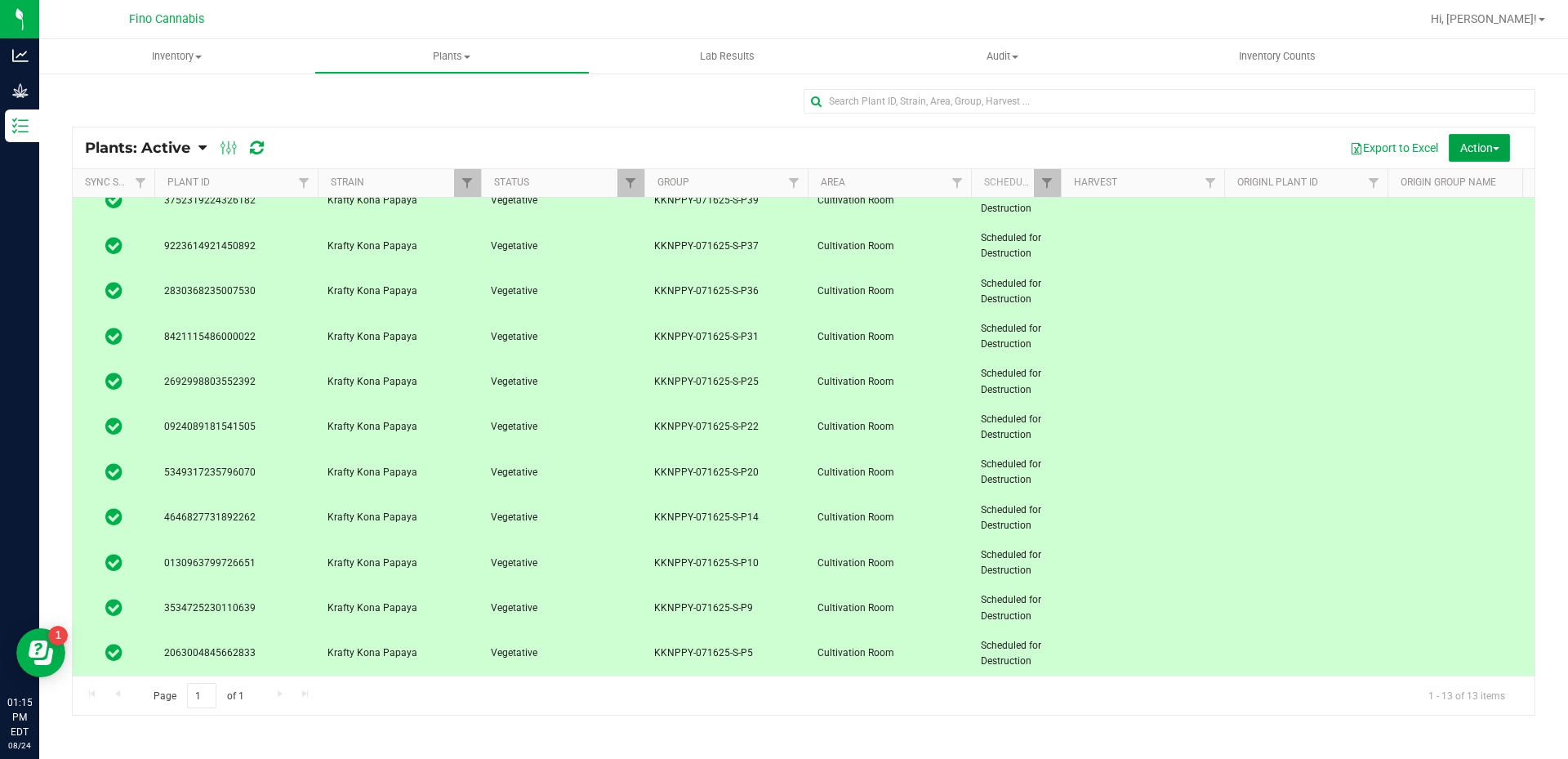
click at [1461, 155] on button "Action" at bounding box center [1479, 148] width 61 height 28
click at [1450, 184] on span "Destroy plants" at bounding box center [1460, 184] width 70 height 13
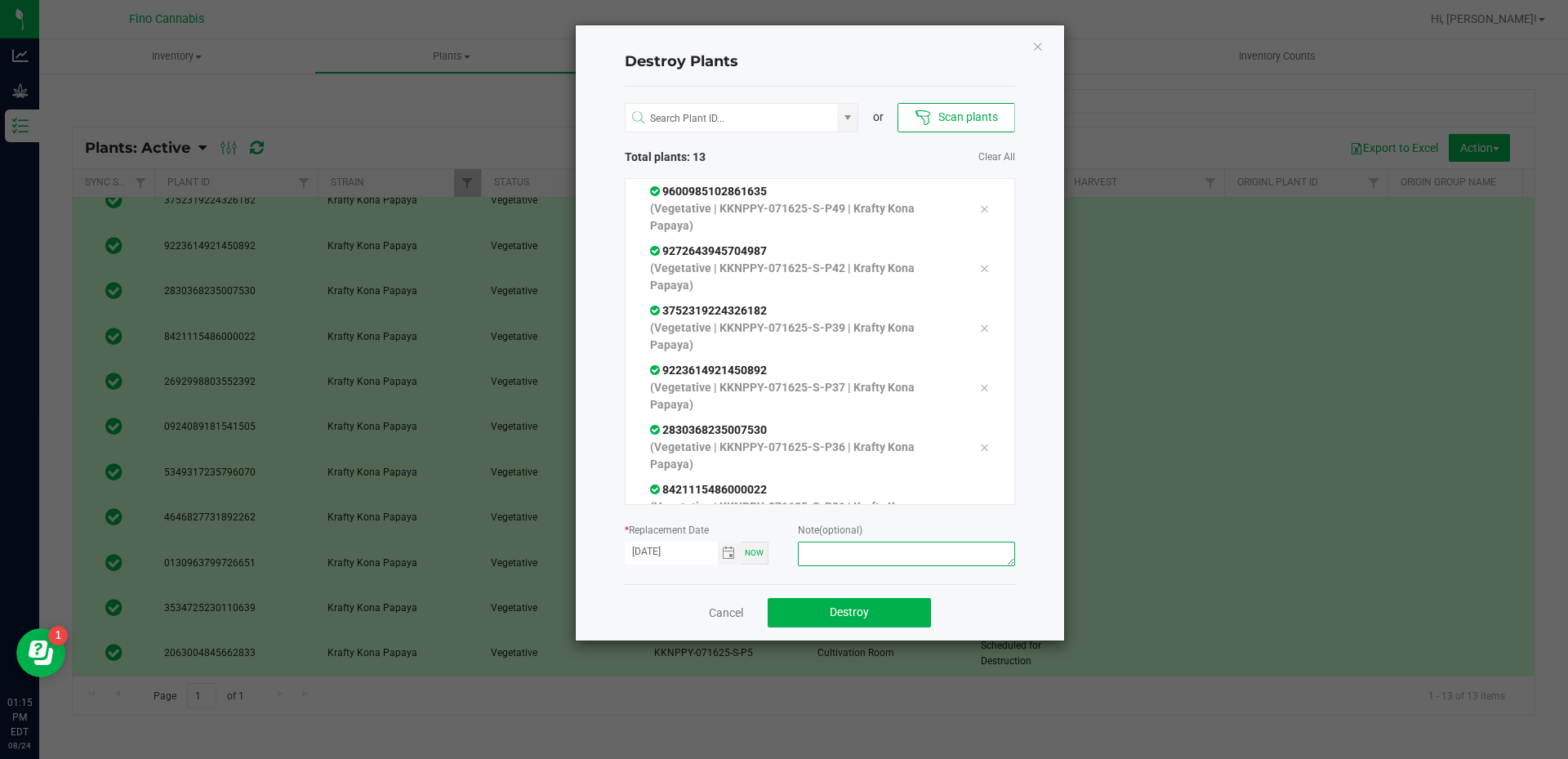
click at [892, 564] on textarea at bounding box center [906, 553] width 217 height 25
type textarea "Culled [DEMOGRAPHIC_DATA]"
click at [892, 616] on button "Destroy" at bounding box center [850, 612] width 164 height 29
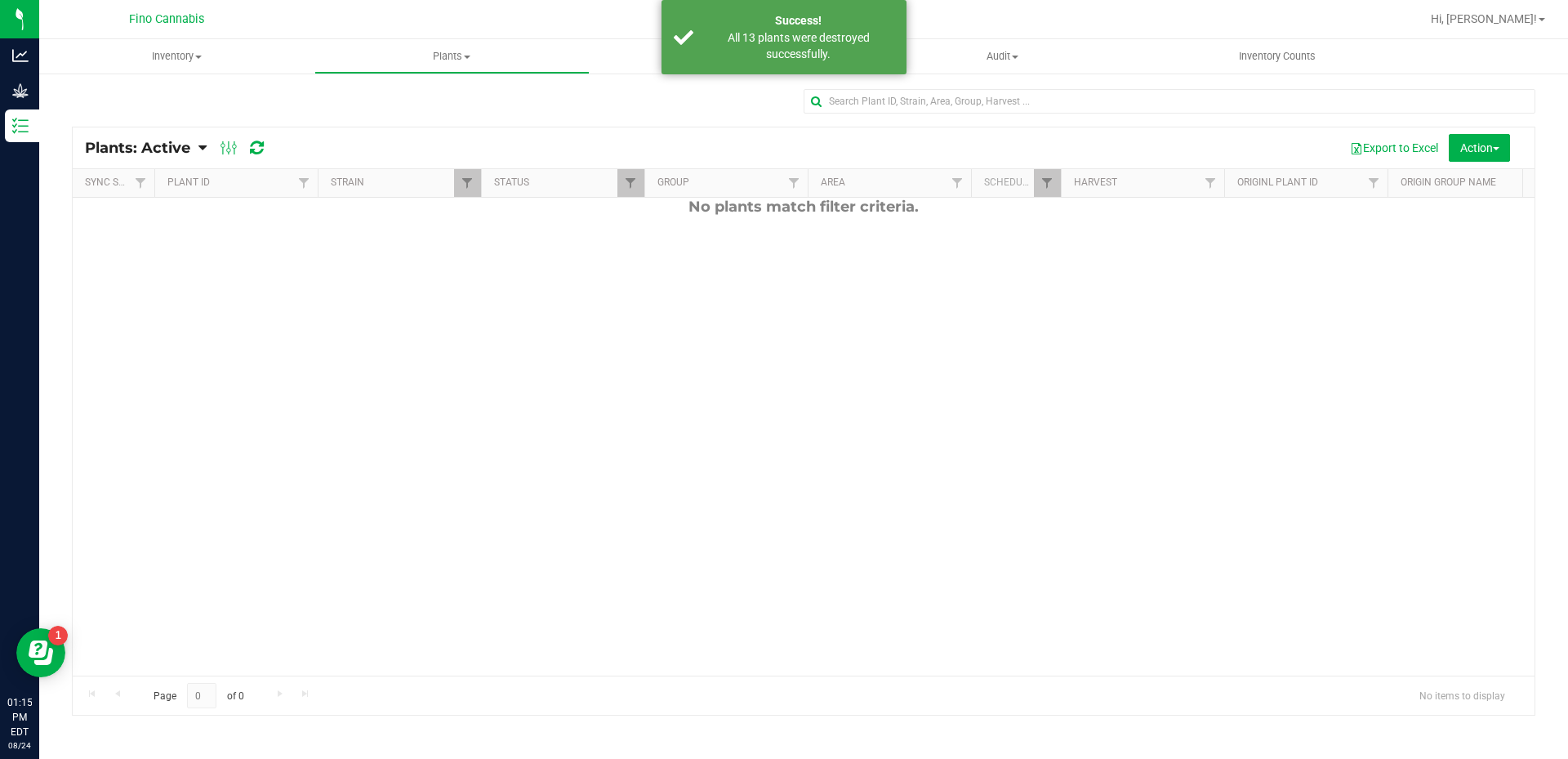
scroll to position [0, 0]
click at [464, 186] on span "Filter" at bounding box center [466, 183] width 13 height 13
click at [476, 253] on input "Krafty Kona Papaya" at bounding box center [475, 258] width 11 height 11
checkbox input "false"
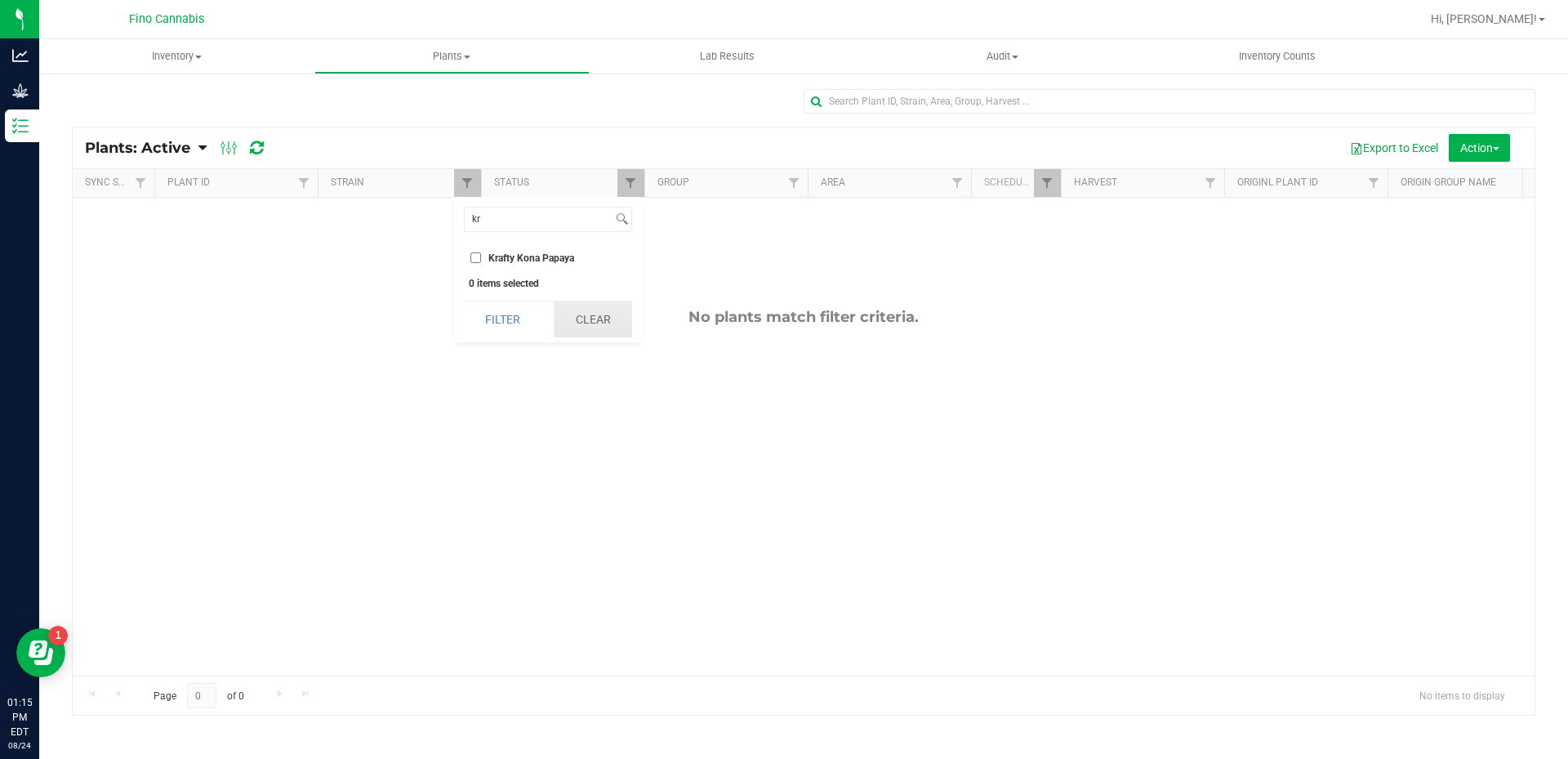
click at [589, 308] on button "Clear" at bounding box center [593, 320] width 79 height 36
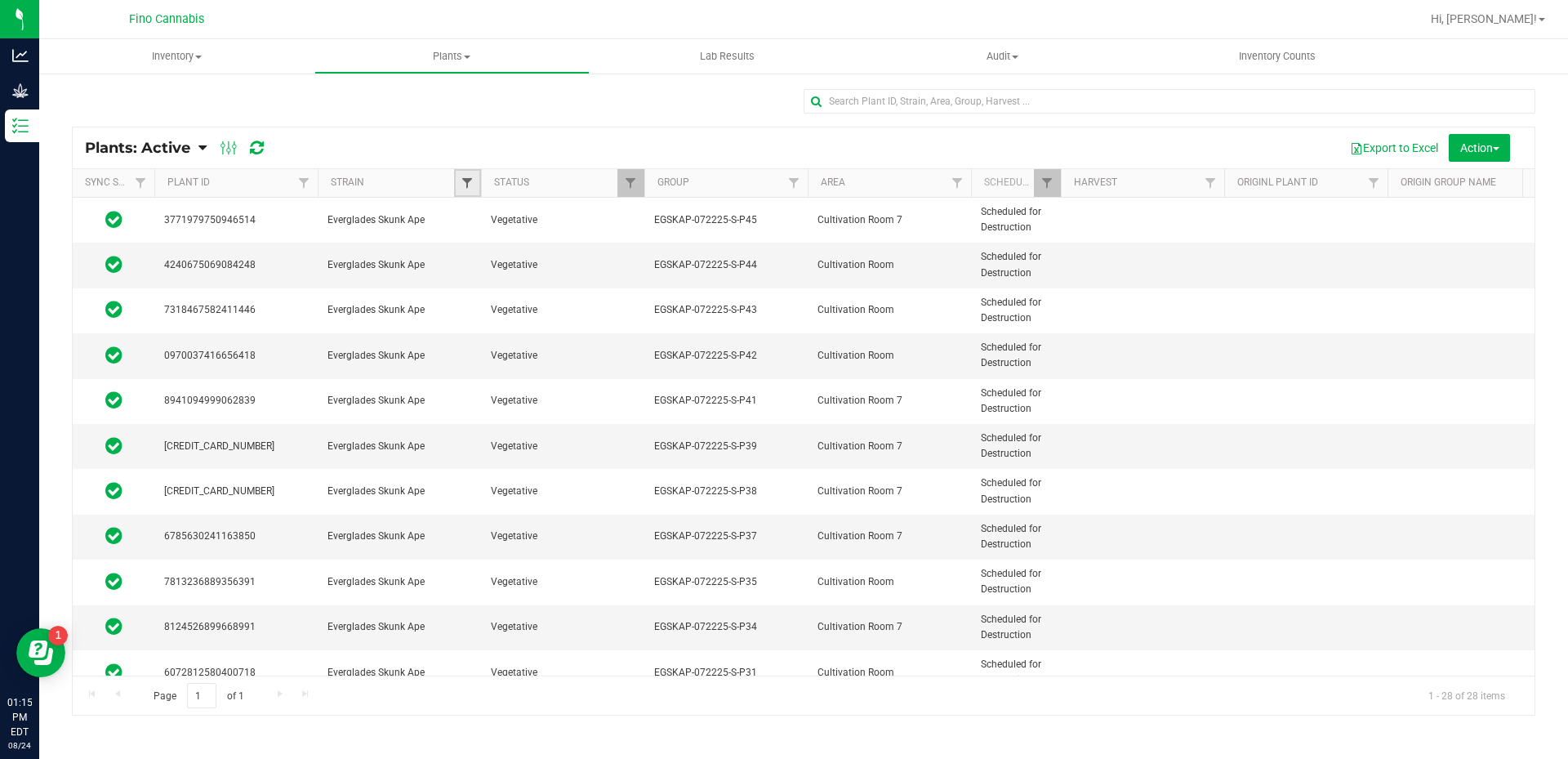
click at [465, 181] on span "Filter" at bounding box center [466, 183] width 13 height 13
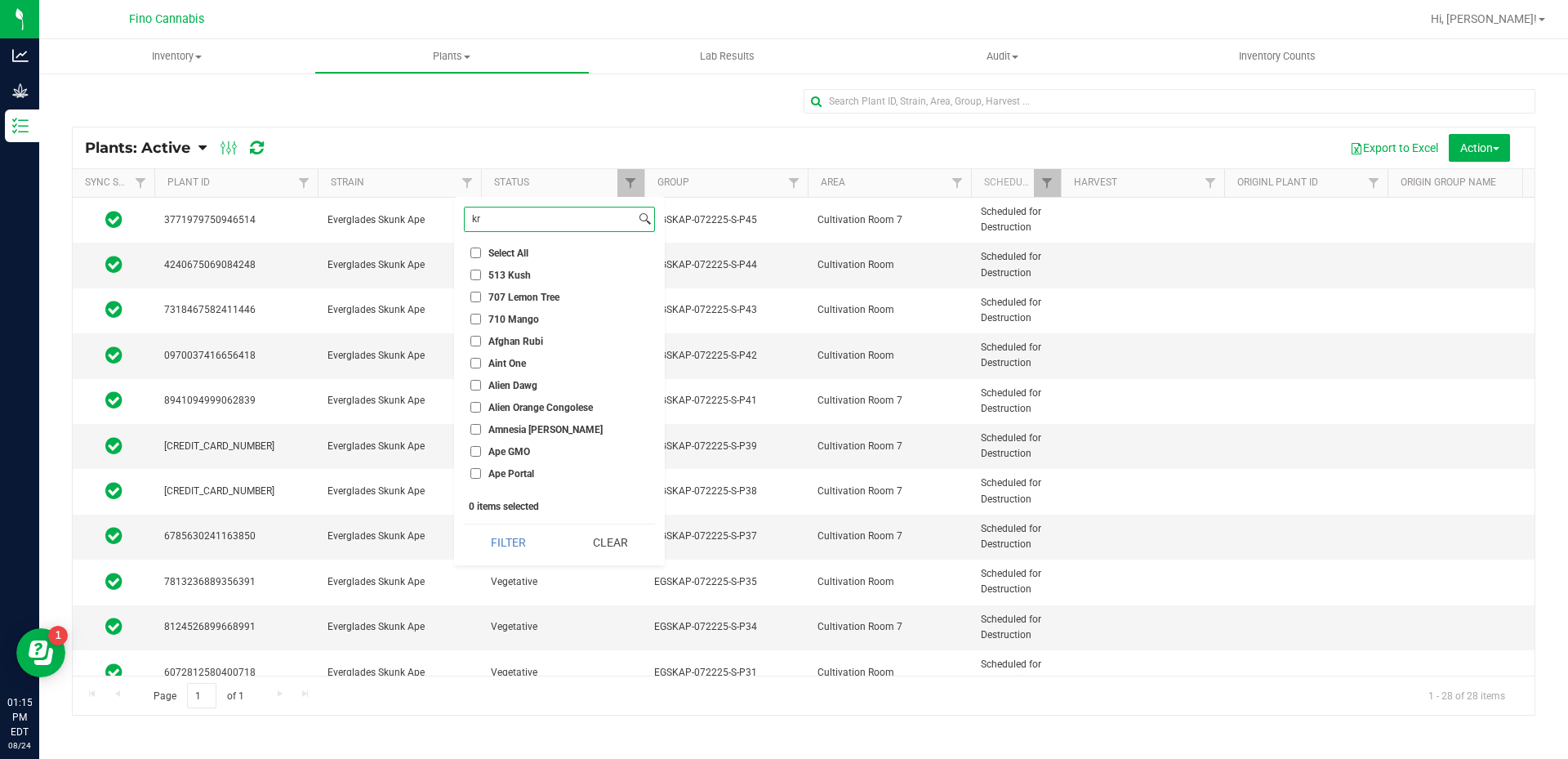
click at [478, 219] on input "kr" at bounding box center [549, 220] width 171 height 24
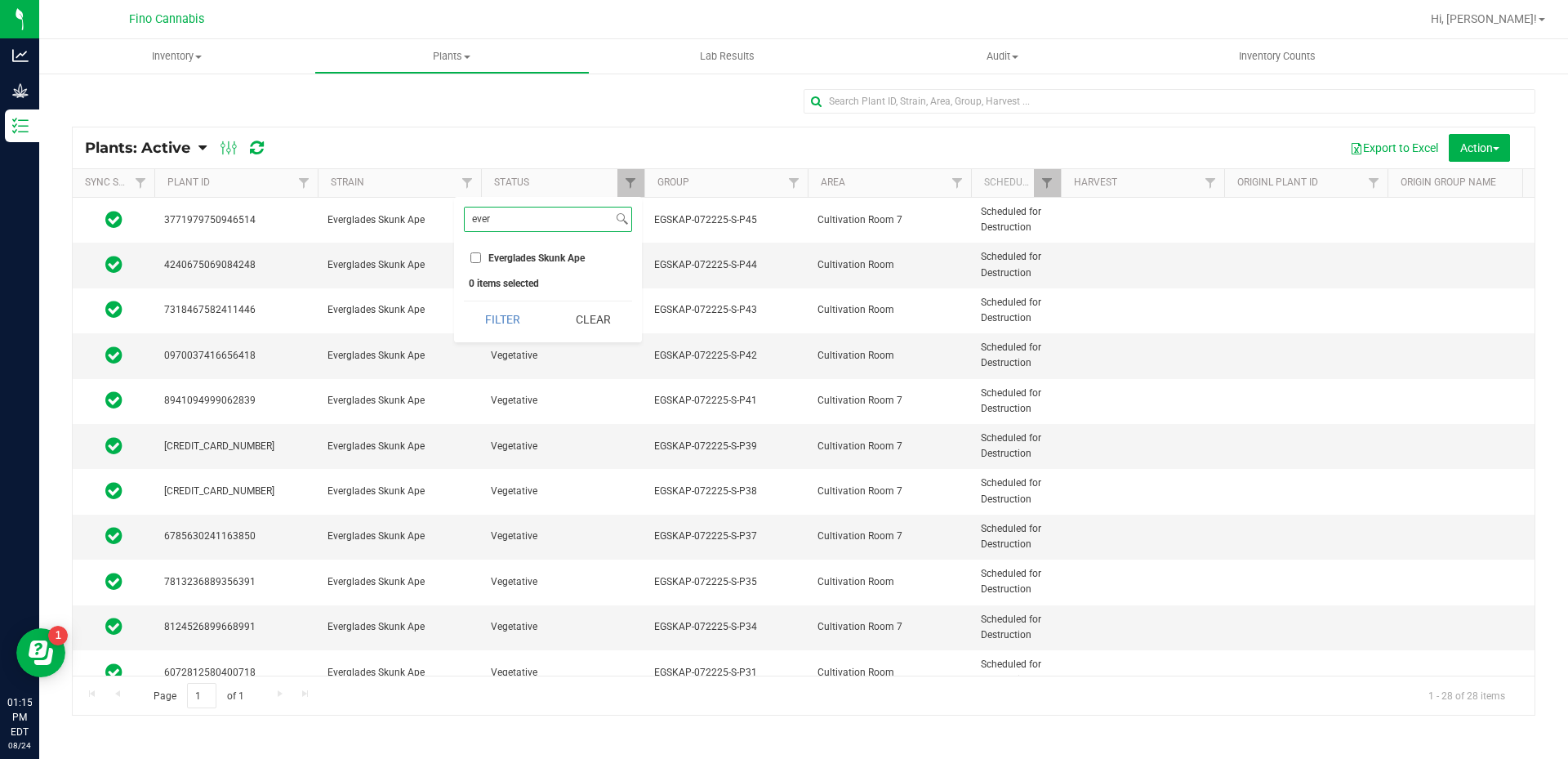
type input "ever"
click at [509, 249] on li "Everglades Skunk Ape" at bounding box center [548, 257] width 168 height 17
click at [477, 259] on input "Everglades Skunk Ape" at bounding box center [475, 258] width 11 height 11
checkbox input "true"
click at [495, 317] on button "Filter" at bounding box center [503, 320] width 79 height 36
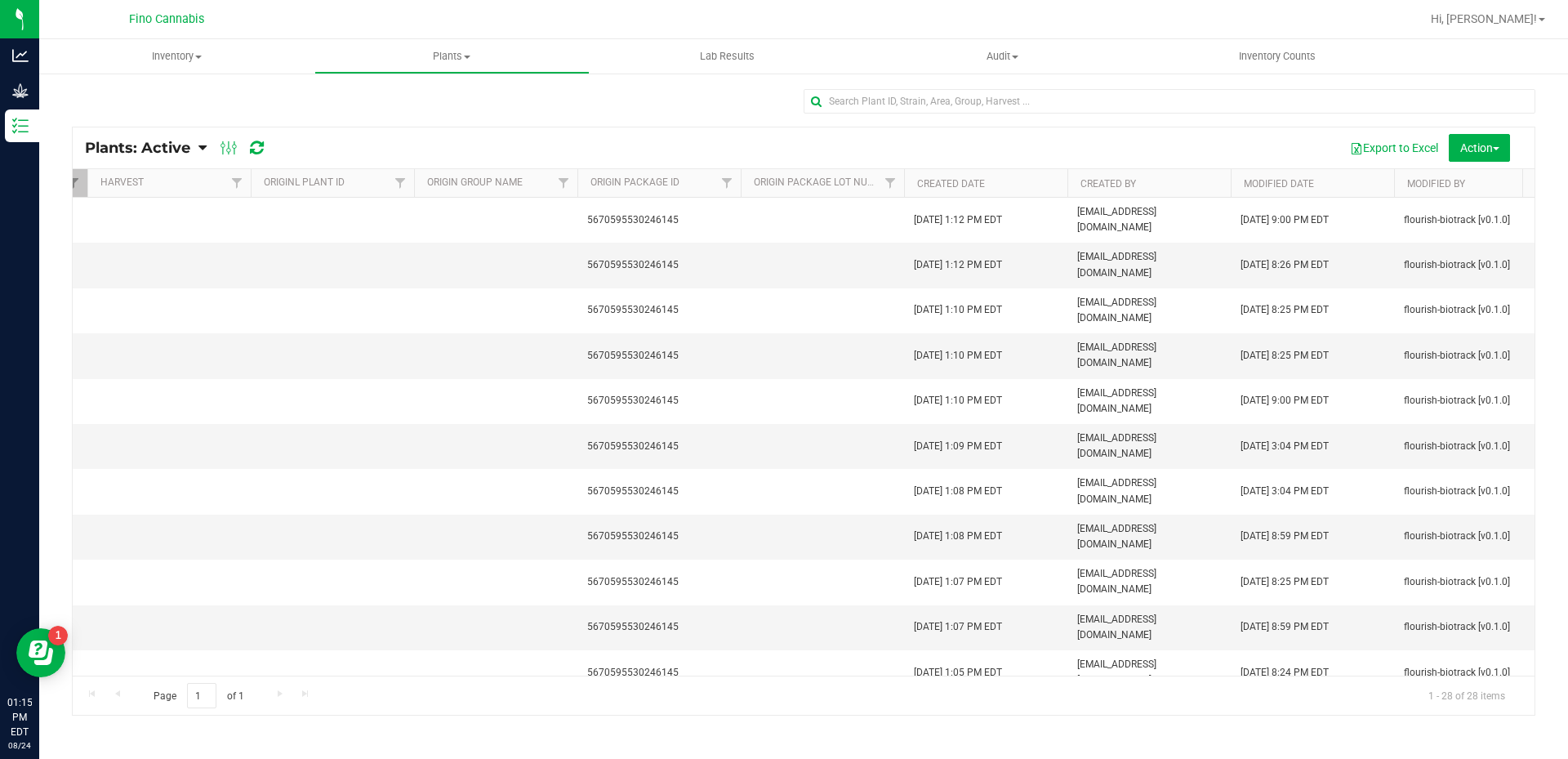
scroll to position [0, 1009]
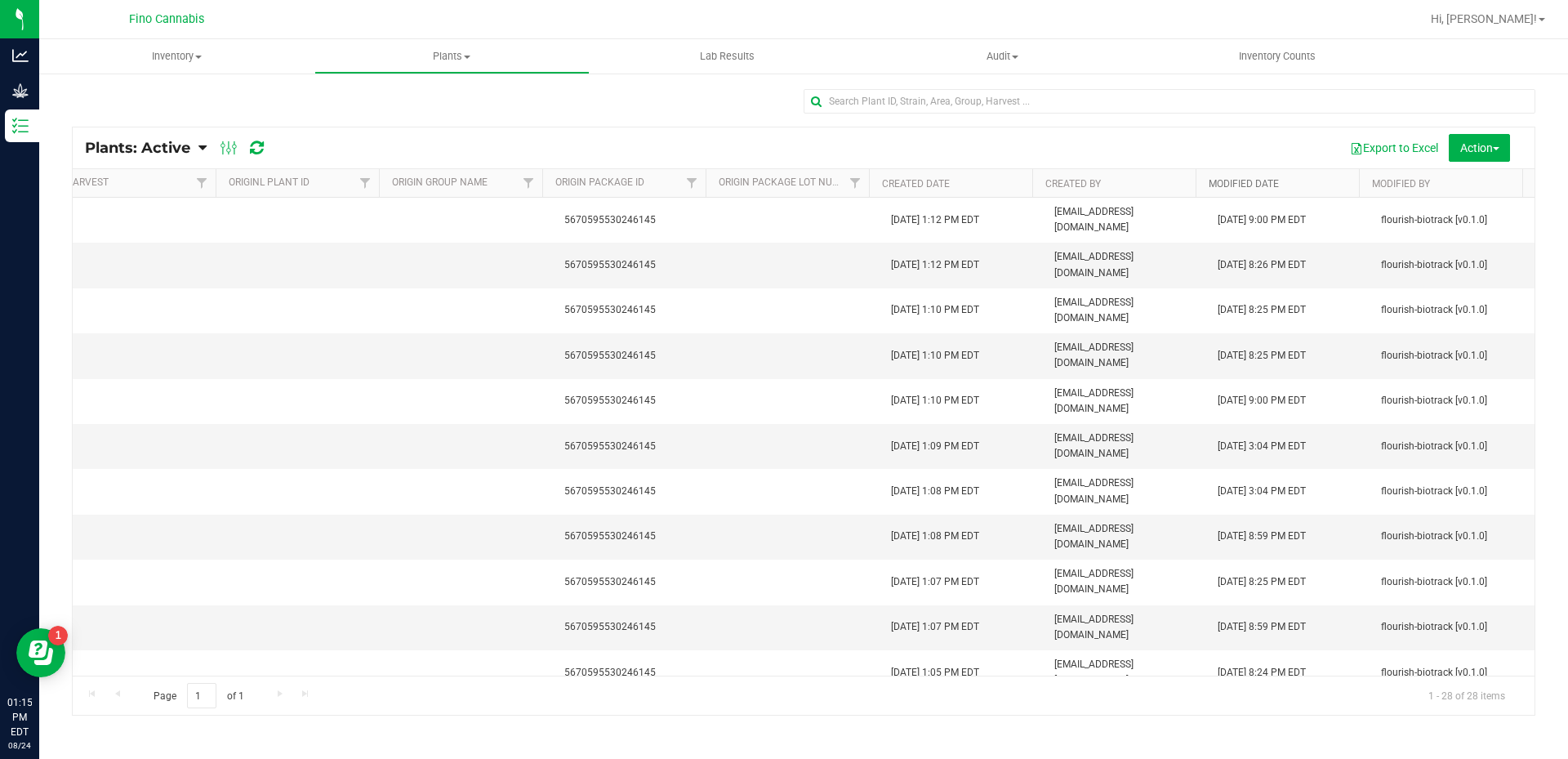
click at [1253, 188] on link "Modified Date" at bounding box center [1243, 183] width 70 height 11
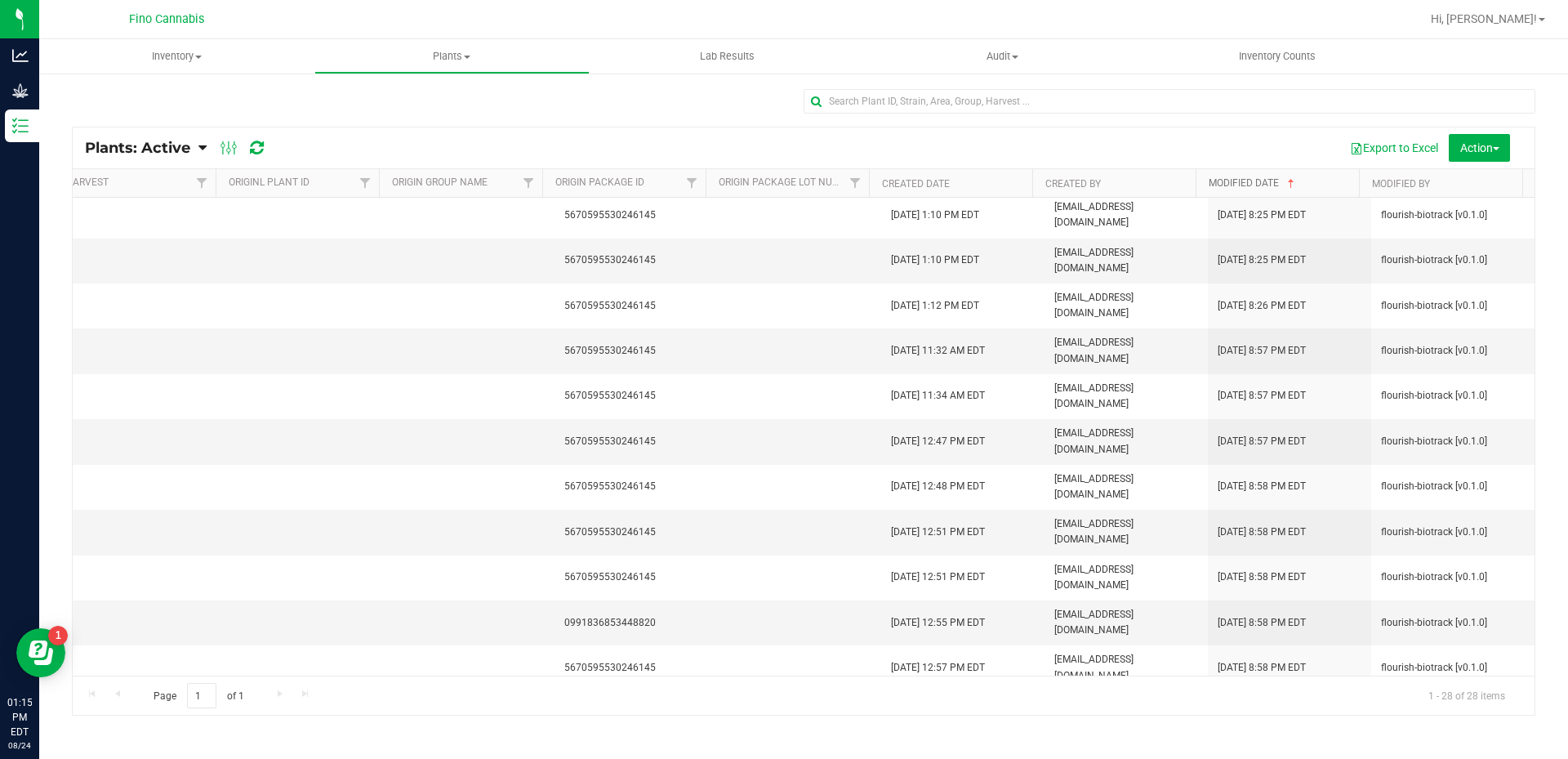
scroll to position [327, 1009]
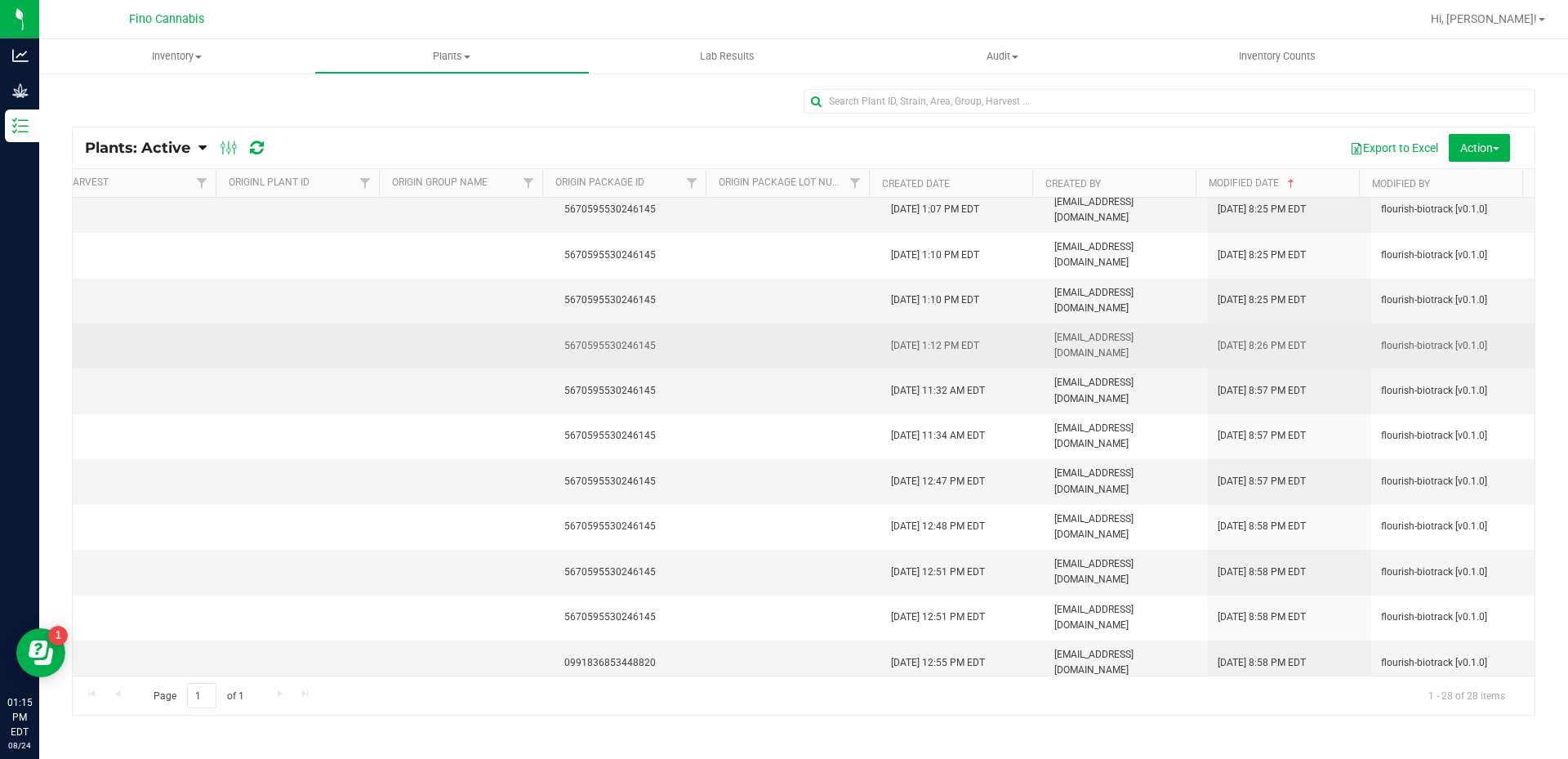
click at [1257, 348] on span "[DATE] 8:26 PM EDT" at bounding box center [1261, 347] width 88 height 16
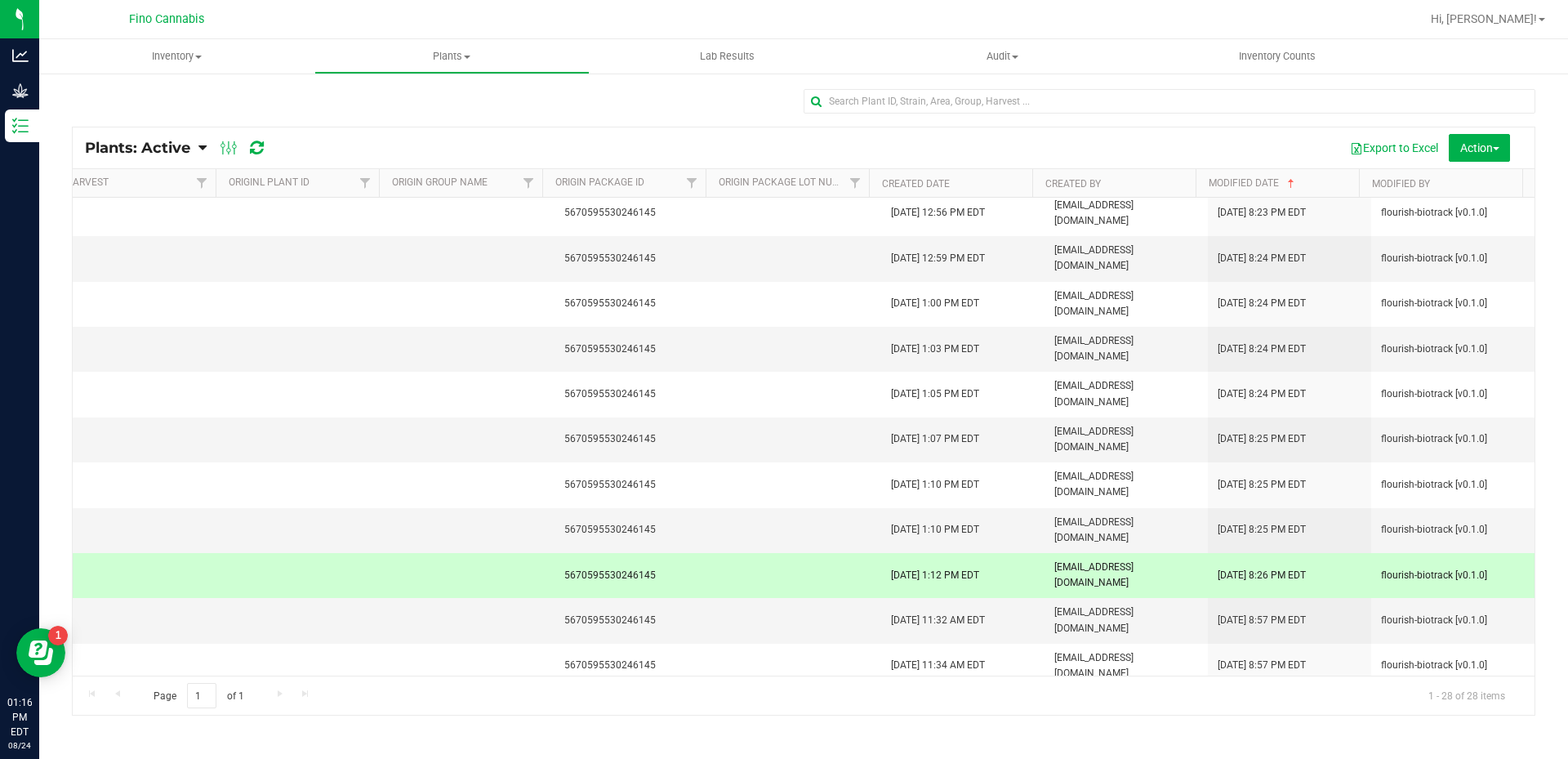
scroll to position [82, 1009]
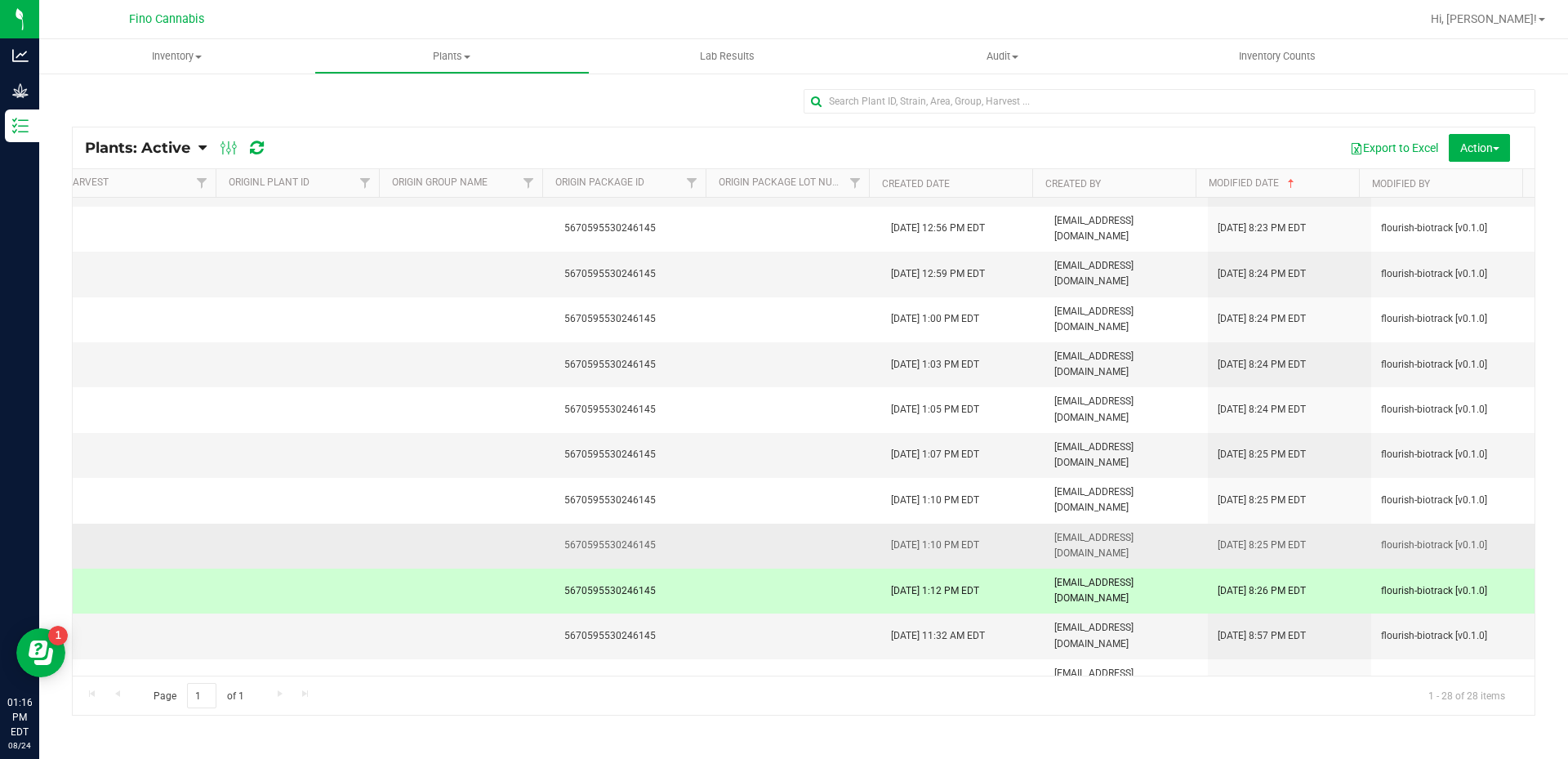
click at [1306, 543] on span "[DATE] 8:25 PM EDT" at bounding box center [1261, 545] width 88 height 16
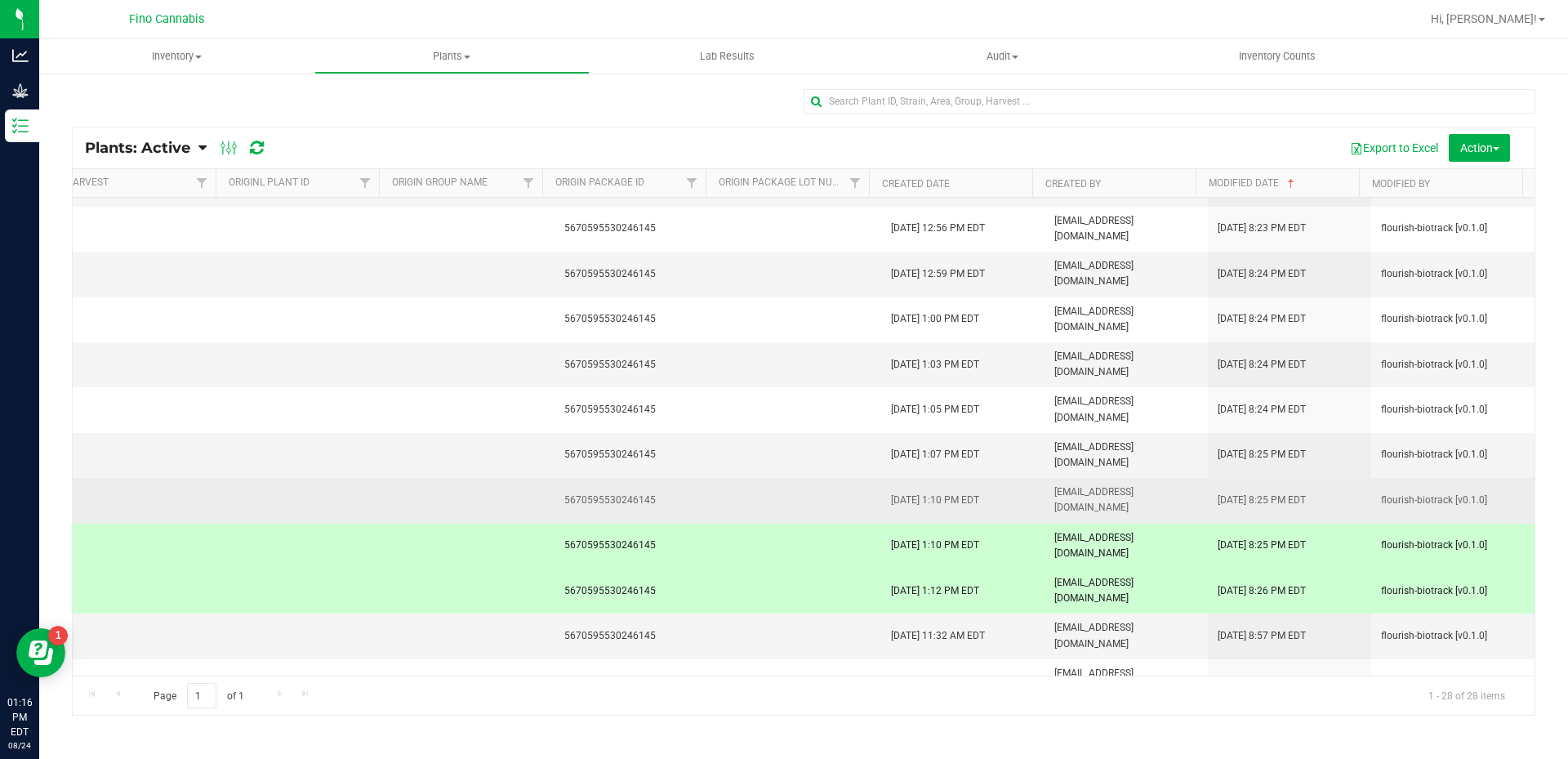
click at [1318, 477] on td "[DATE] 8:25 PM EDT" at bounding box center [1290, 499] width 164 height 45
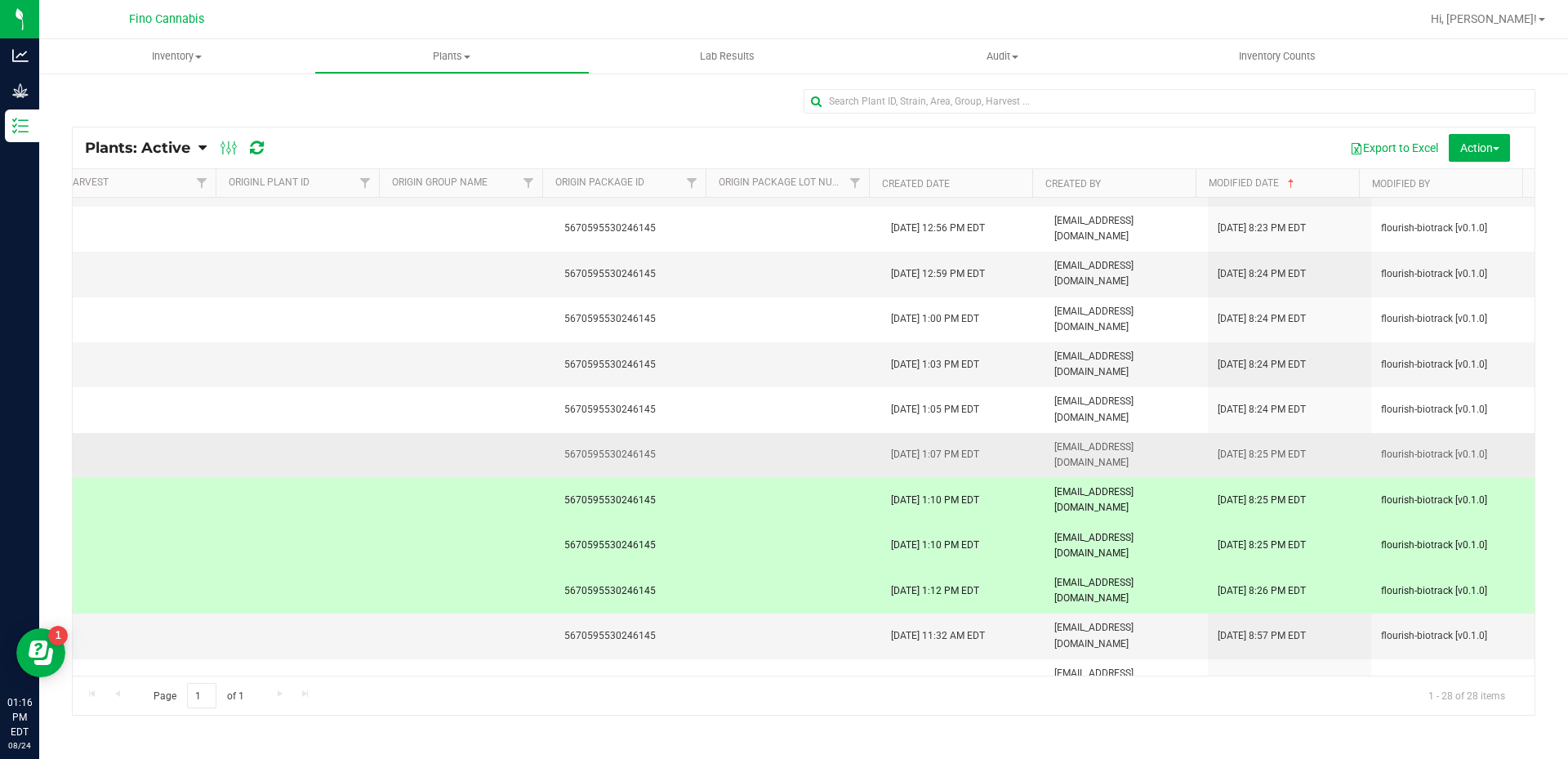
click at [1334, 451] on td "[DATE] 8:25 PM EDT" at bounding box center [1290, 454] width 164 height 45
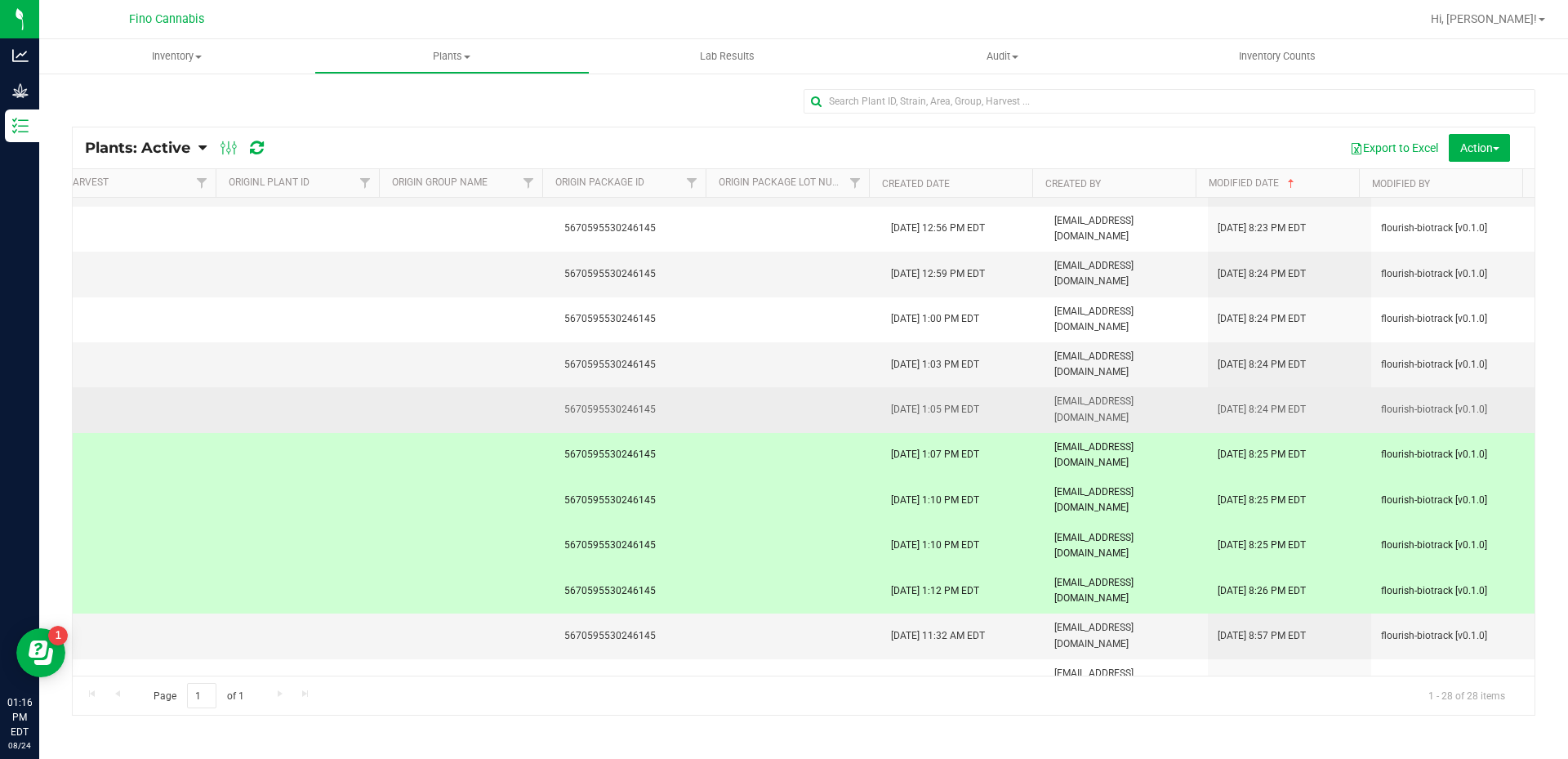
click at [1330, 420] on td "[DATE] 8:24 PM EDT" at bounding box center [1290, 409] width 164 height 45
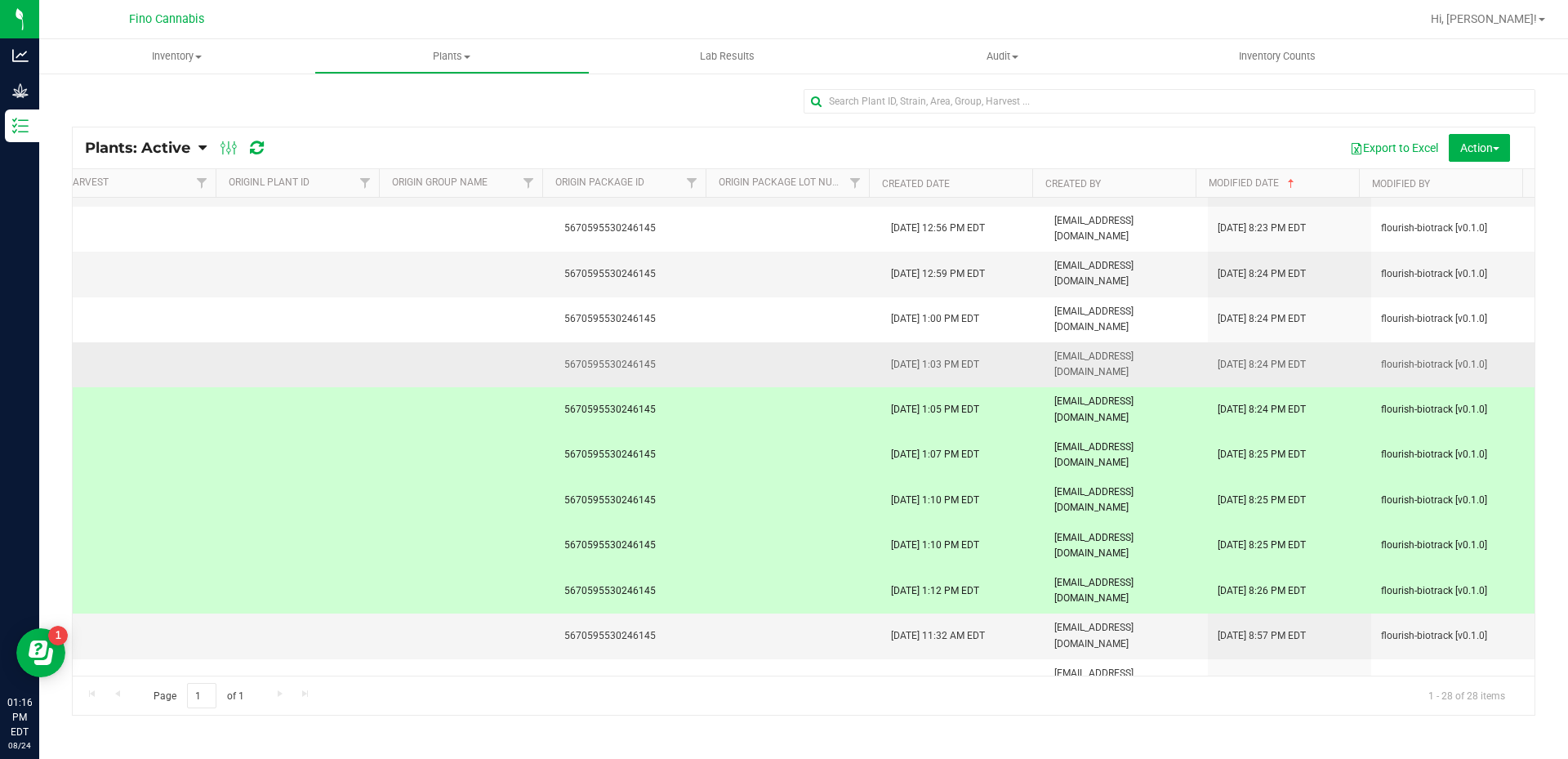
click at [1334, 366] on td "[DATE] 8:24 PM EDT" at bounding box center [1290, 365] width 164 height 45
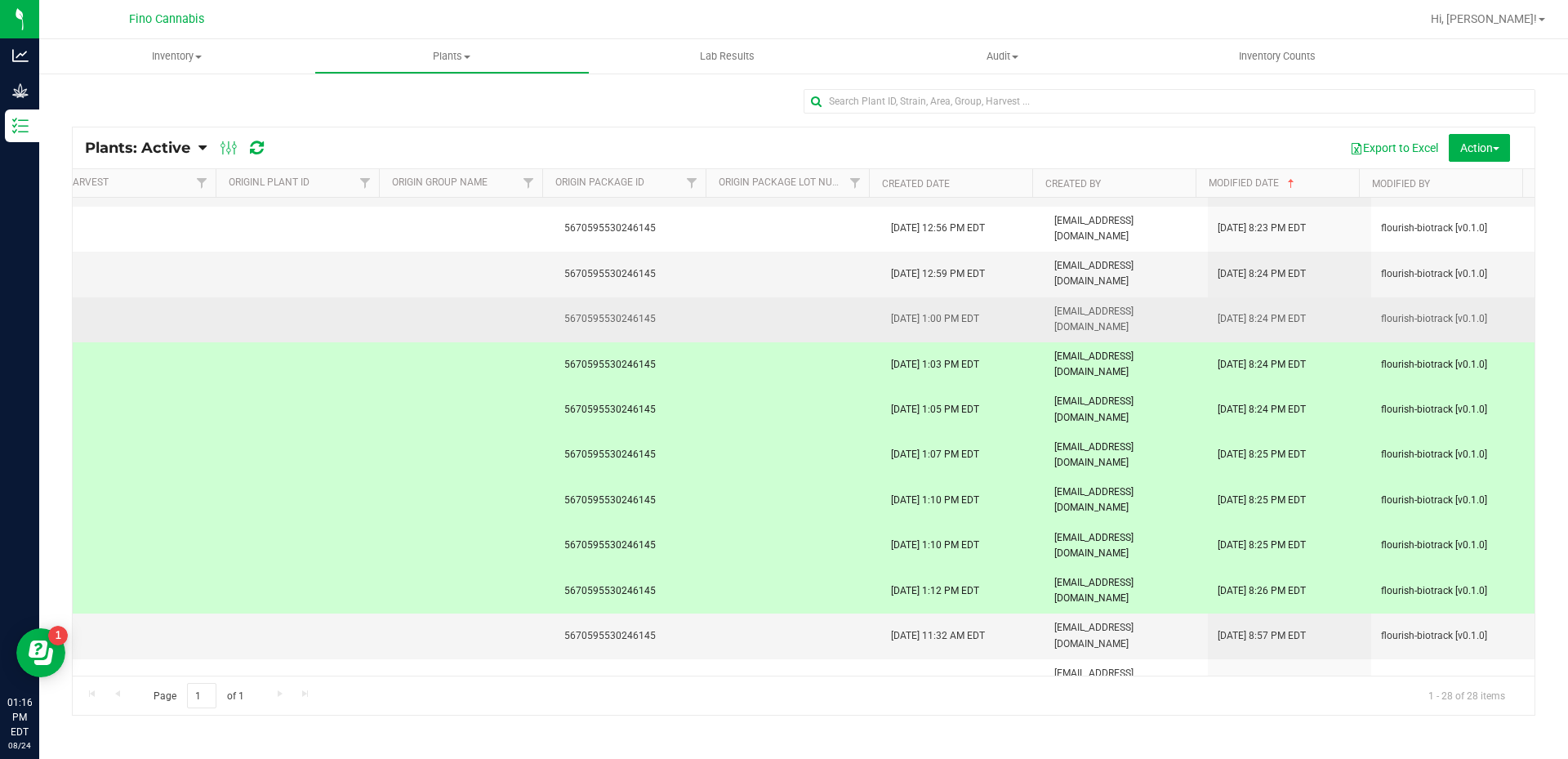
click at [1306, 324] on span "[DATE] 8:24 PM EDT" at bounding box center [1261, 320] width 88 height 16
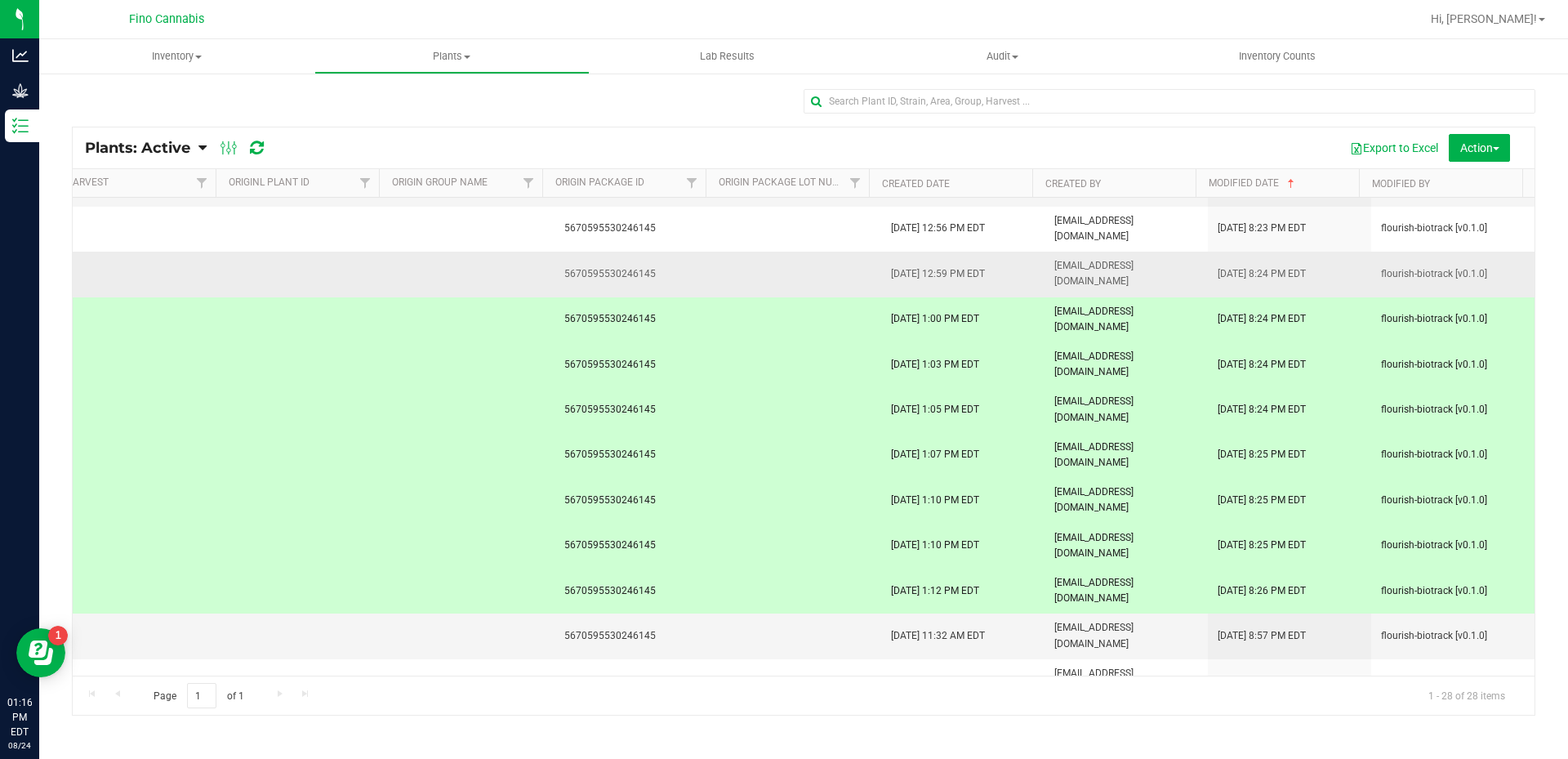
click at [1346, 281] on td "[DATE] 8:24 PM EDT" at bounding box center [1290, 274] width 164 height 45
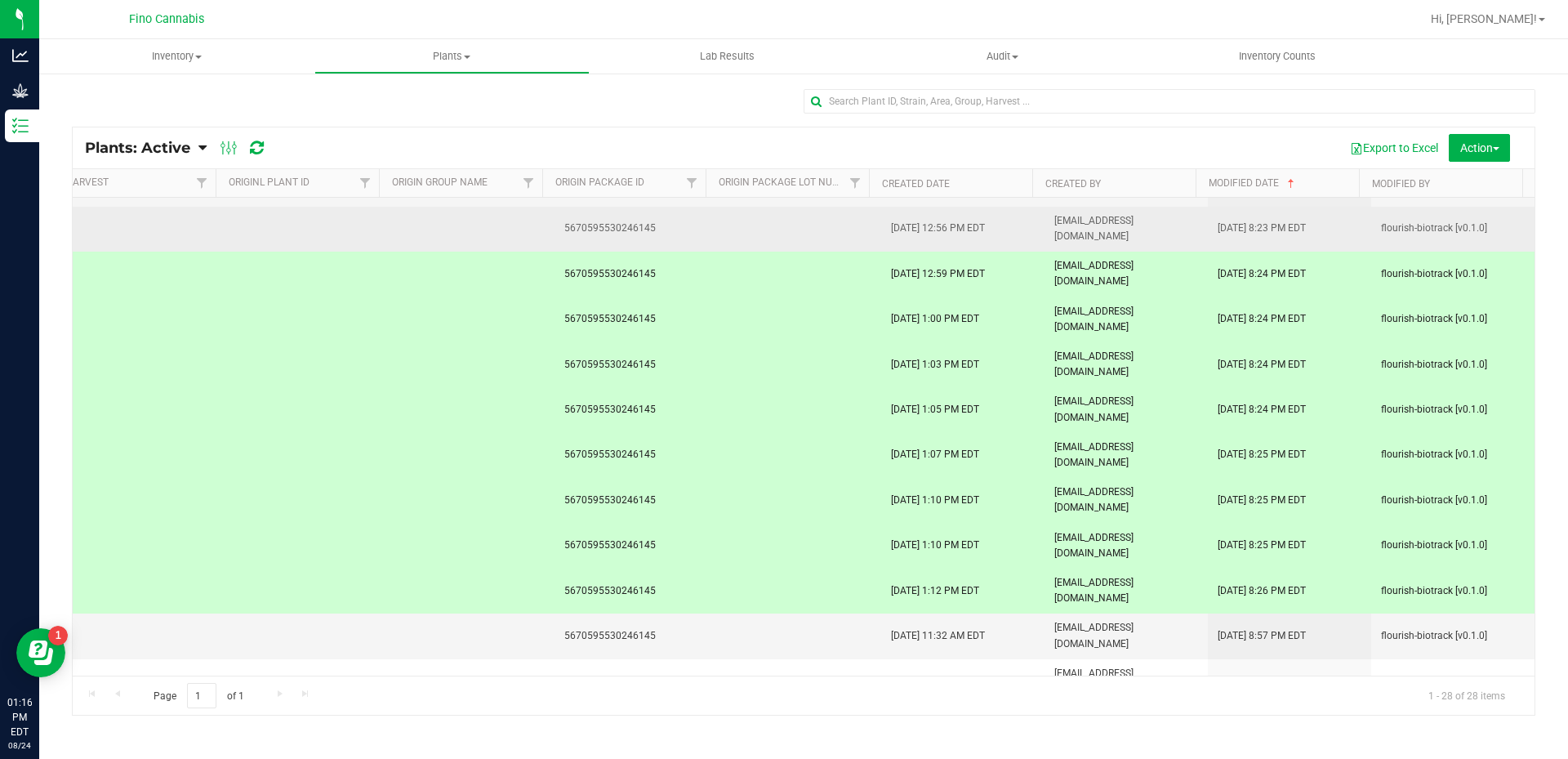
click at [1326, 228] on td "[DATE] 8:23 PM EDT" at bounding box center [1290, 229] width 164 height 45
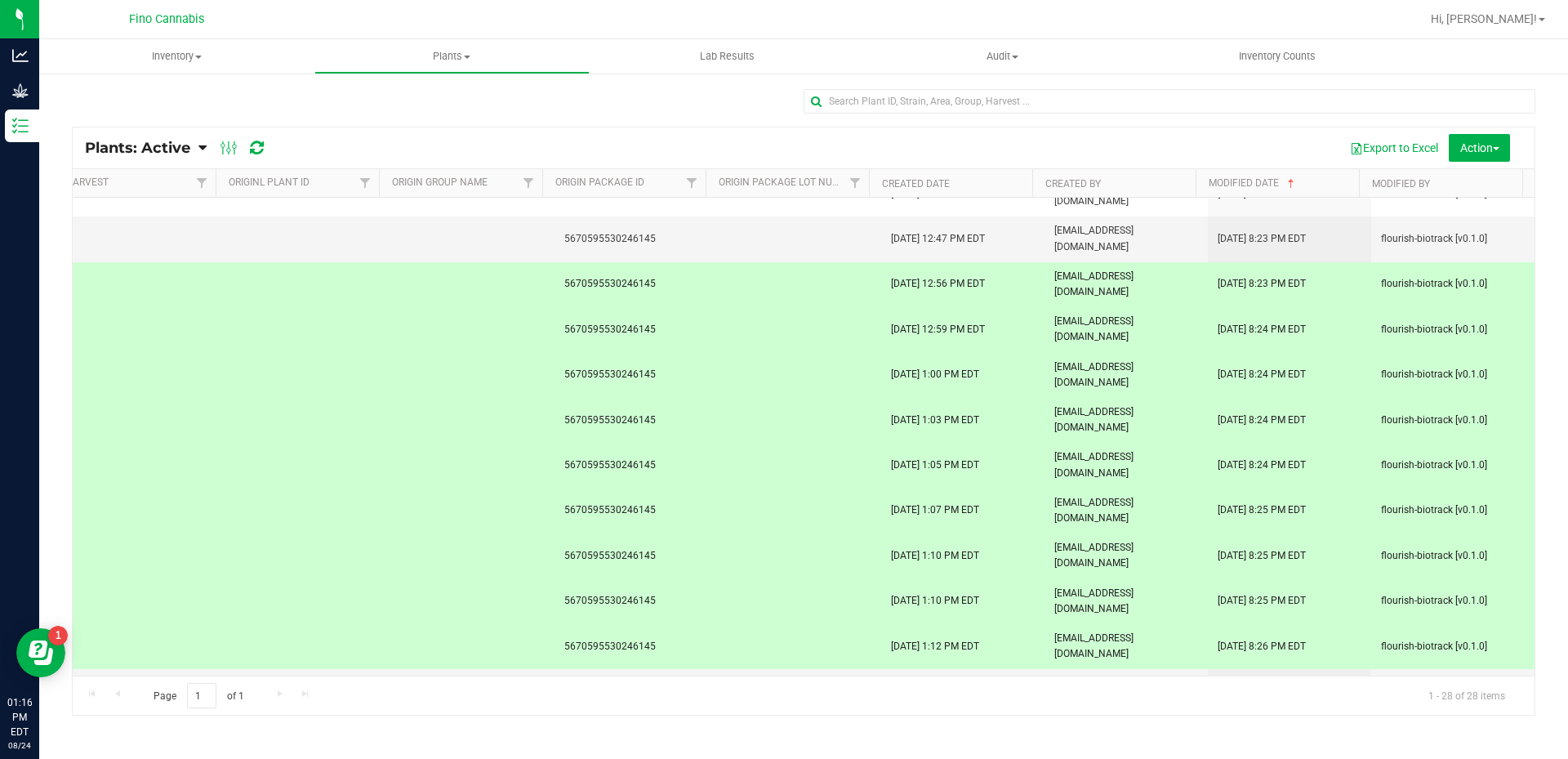
scroll to position [0, 1009]
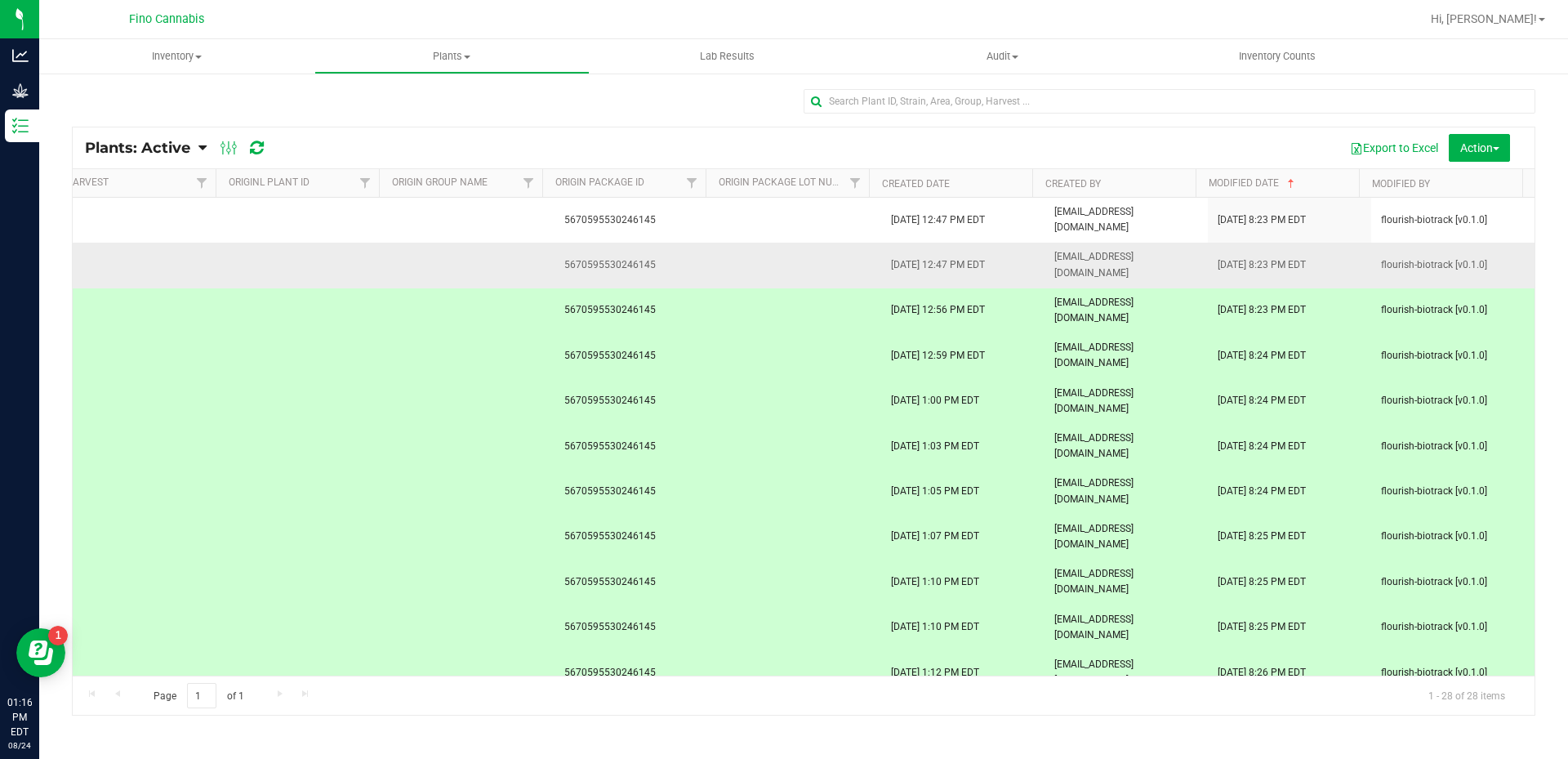
click at [1336, 251] on td "[DATE] 8:23 PM EDT" at bounding box center [1290, 265] width 164 height 45
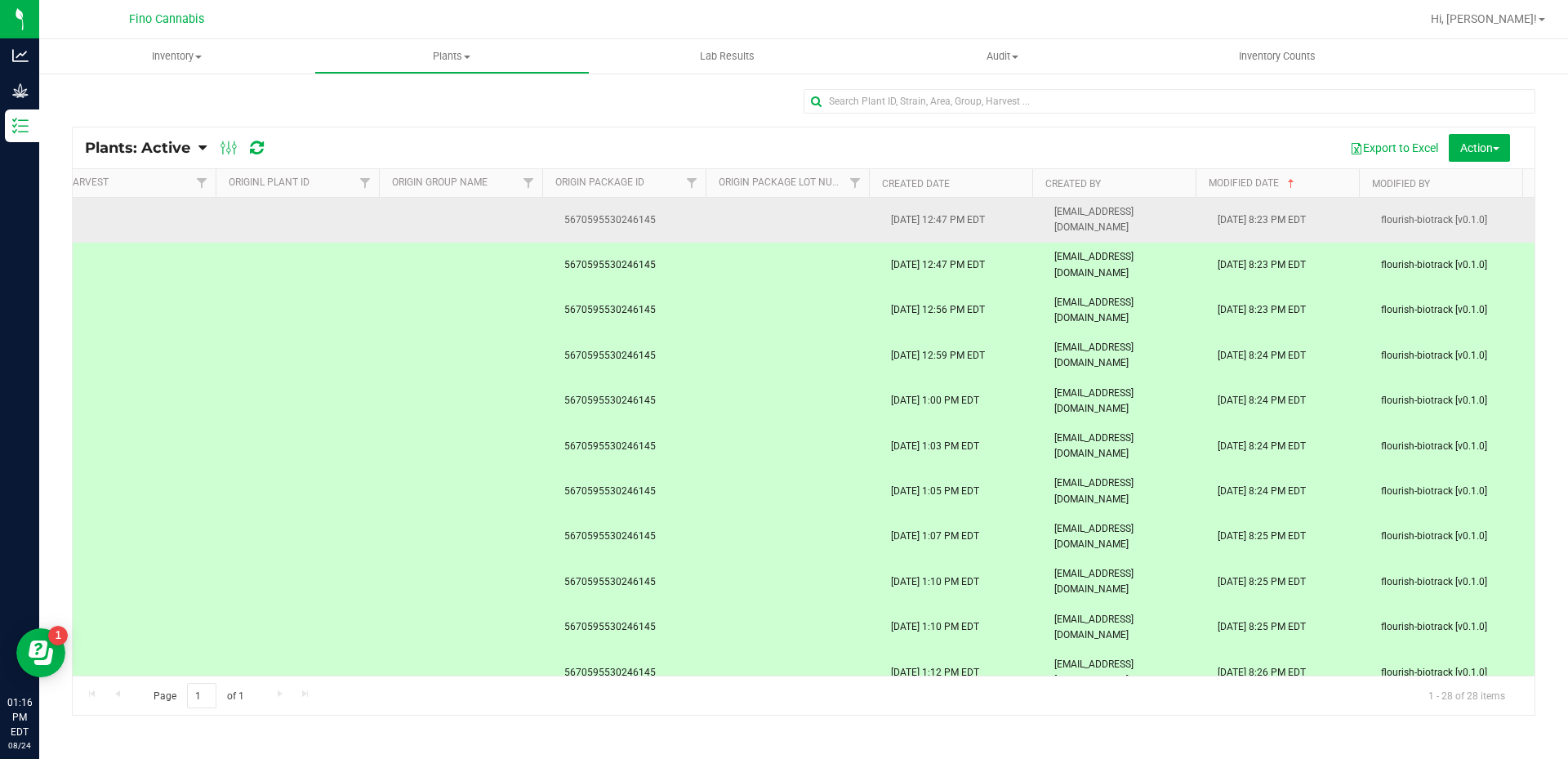
click at [1337, 224] on td "[DATE] 8:23 PM EDT" at bounding box center [1290, 220] width 164 height 45
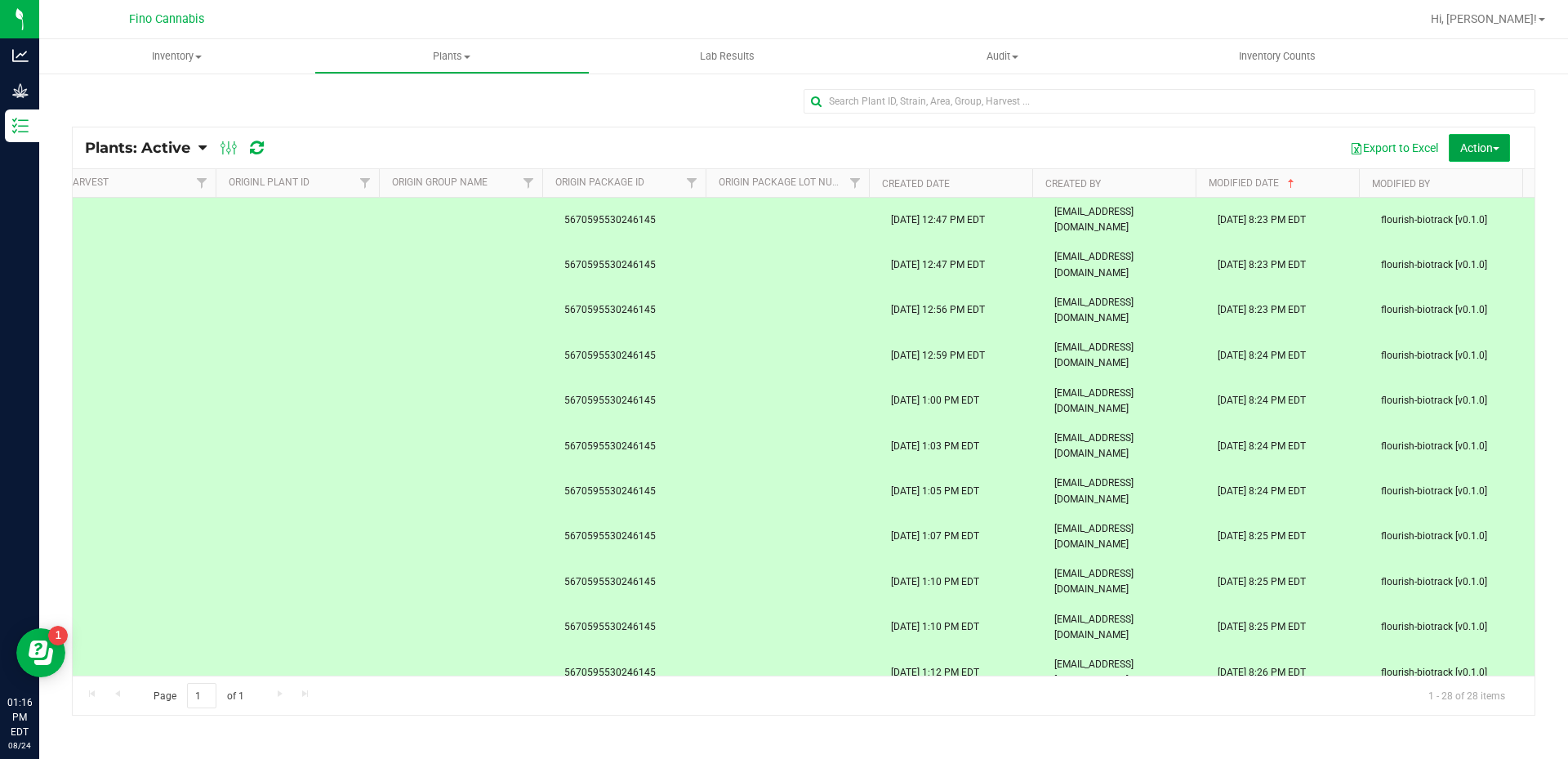
click at [1477, 155] on button "Action" at bounding box center [1479, 148] width 61 height 28
click at [1469, 180] on span "Destroy plants" at bounding box center [1460, 184] width 70 height 13
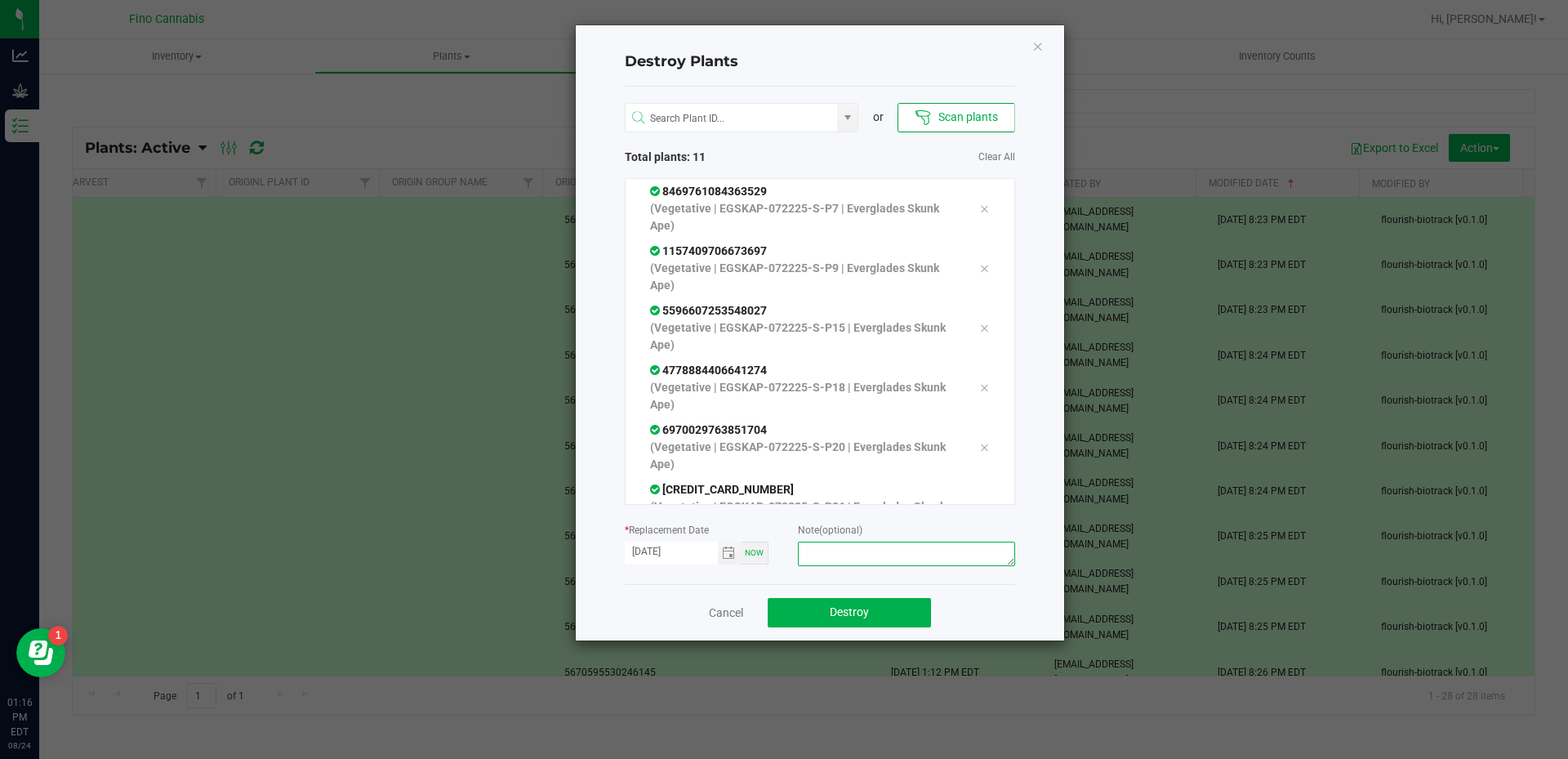
click at [851, 548] on textarea at bounding box center [906, 553] width 217 height 25
type textarea "Culled [DEMOGRAPHIC_DATA]"
click at [884, 605] on button "Destroy" at bounding box center [850, 612] width 164 height 29
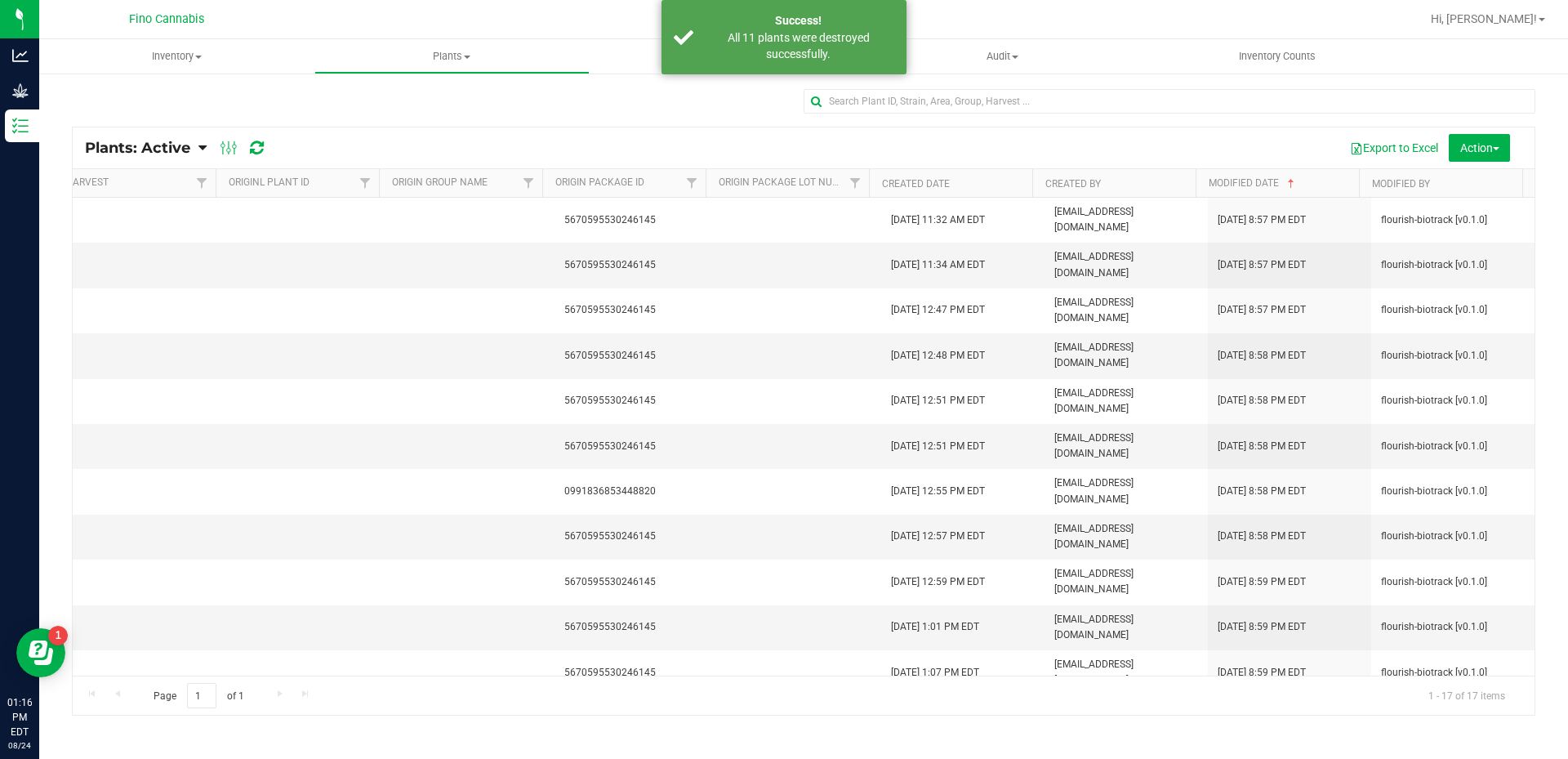
scroll to position [0, 0]
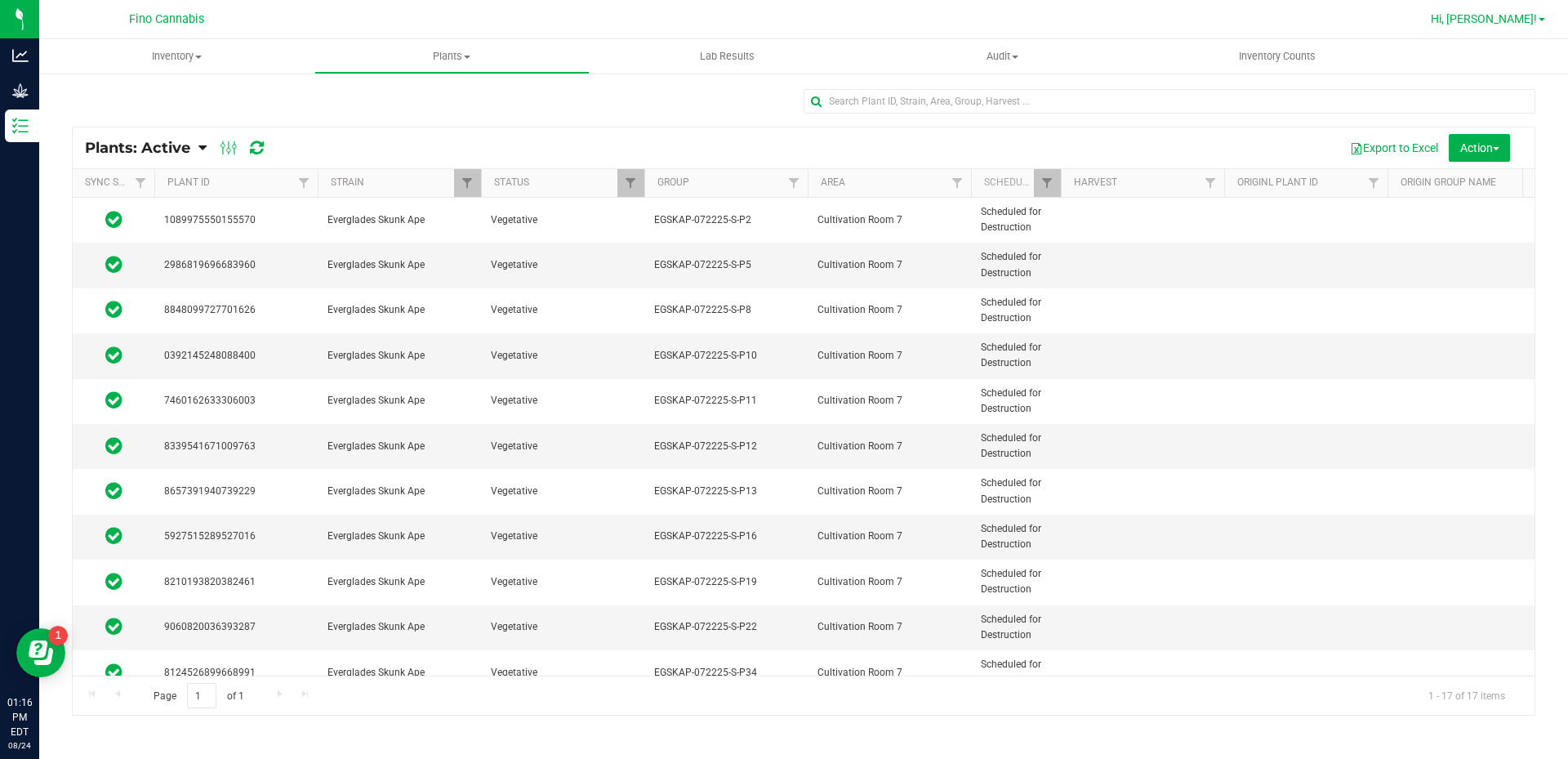
click at [1507, 25] on span "Hi, [PERSON_NAME]!" at bounding box center [1484, 18] width 106 height 13
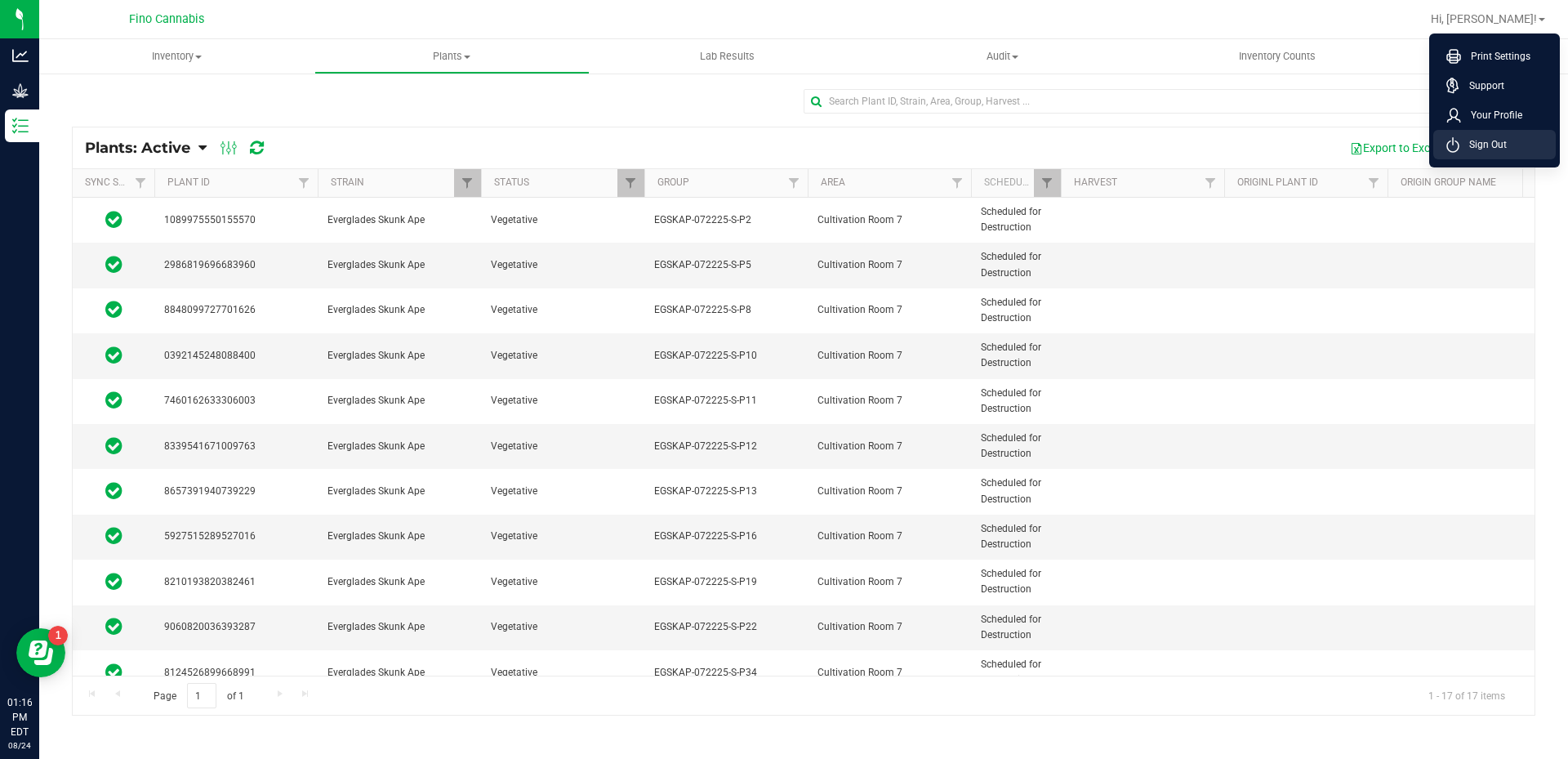
click at [1482, 140] on span "Sign Out" at bounding box center [1483, 145] width 47 height 16
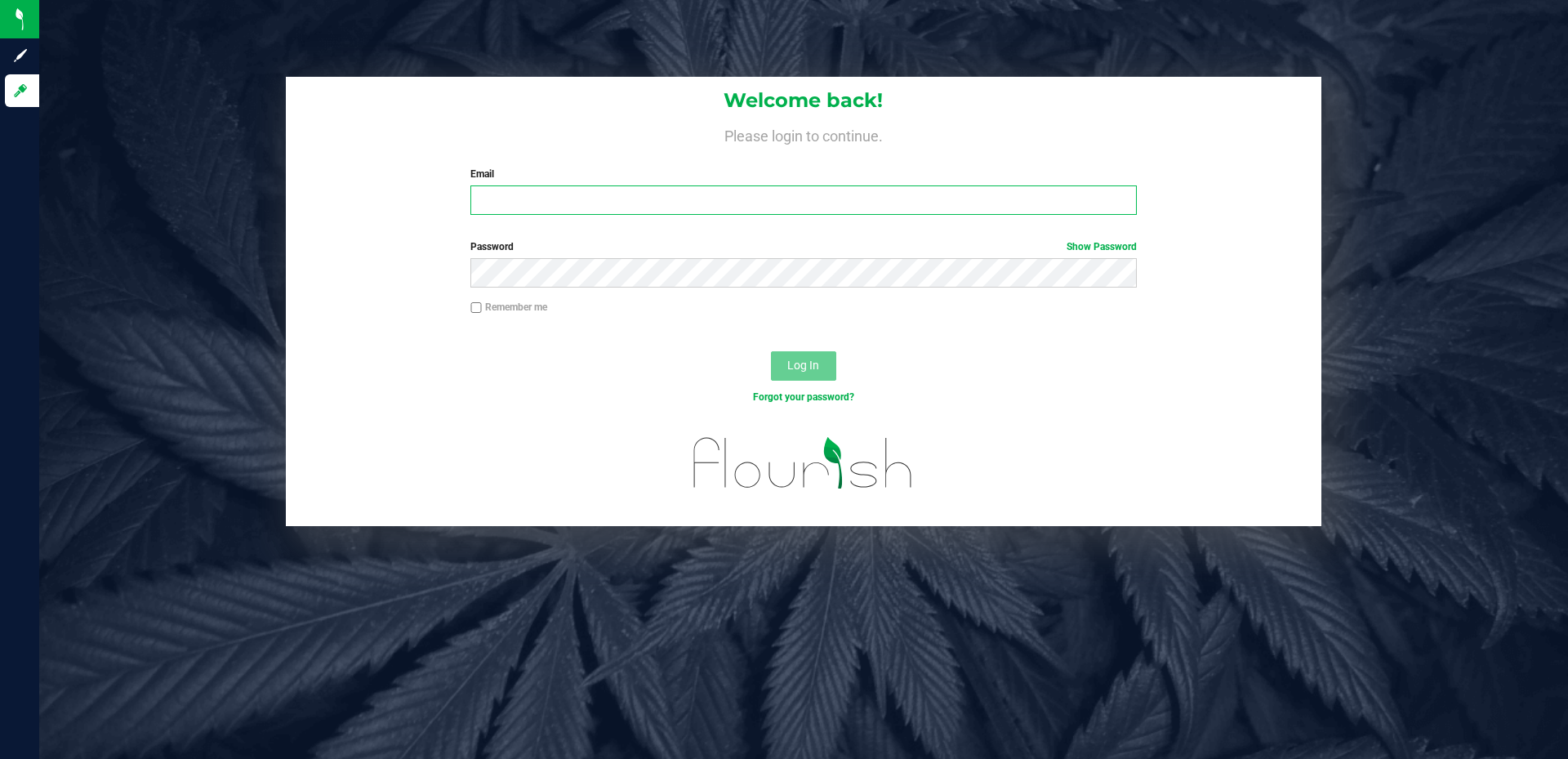
click at [737, 194] on input "Email" at bounding box center [803, 200] width 666 height 29
type input "[EMAIL_ADDRESS][DOMAIN_NAME]"
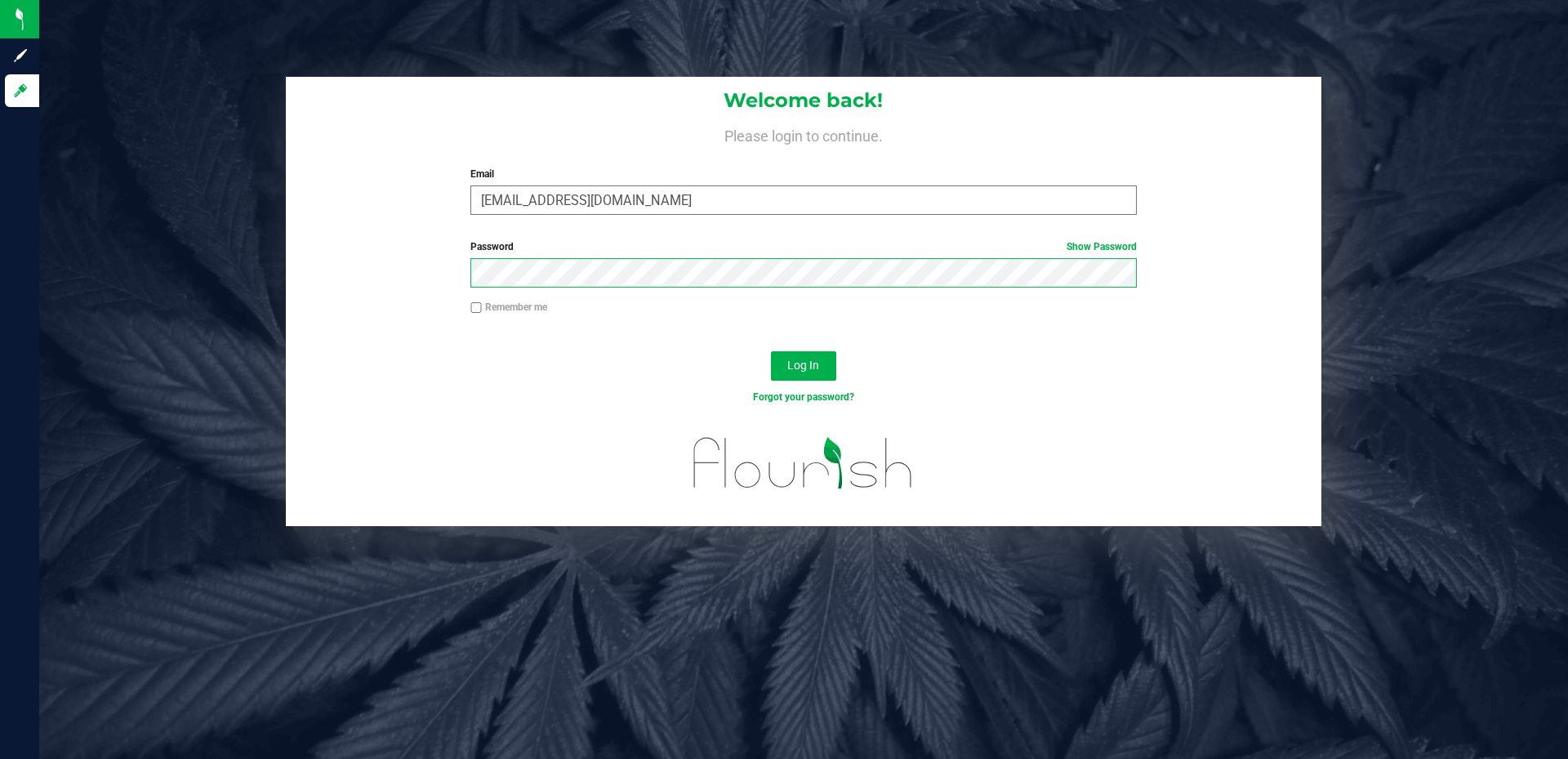
click at [771, 352] on button "Log In" at bounding box center [803, 366] width 65 height 29
